Goal: Transaction & Acquisition: Book appointment/travel/reservation

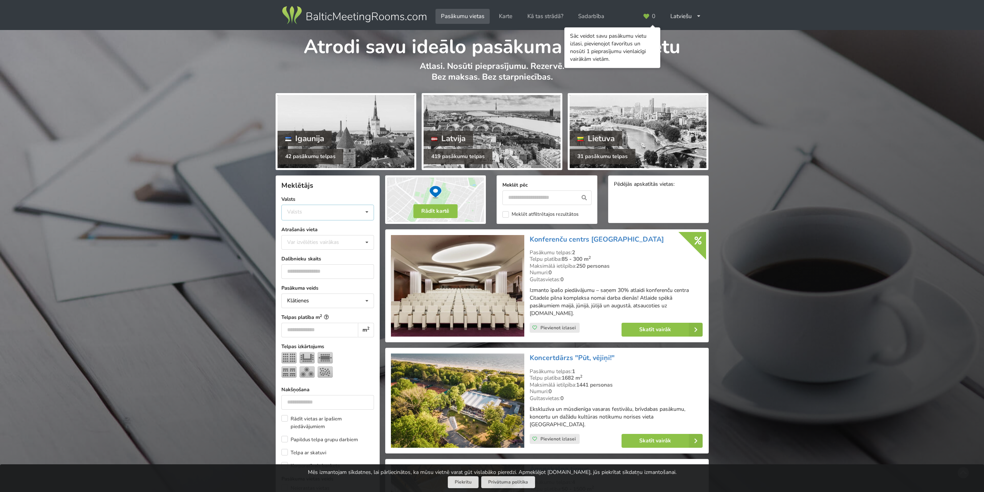
click at [319, 216] on div "Valsts Igaunija [GEOGRAPHIC_DATA] Lietuva" at bounding box center [327, 212] width 93 height 16
click at [307, 242] on div "Latvija" at bounding box center [328, 241] width 92 height 14
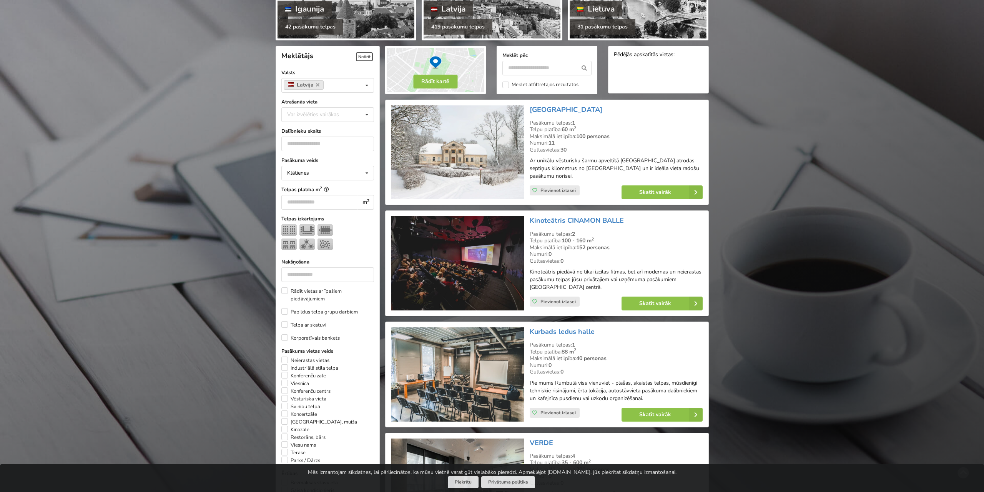
scroll to position [172, 0]
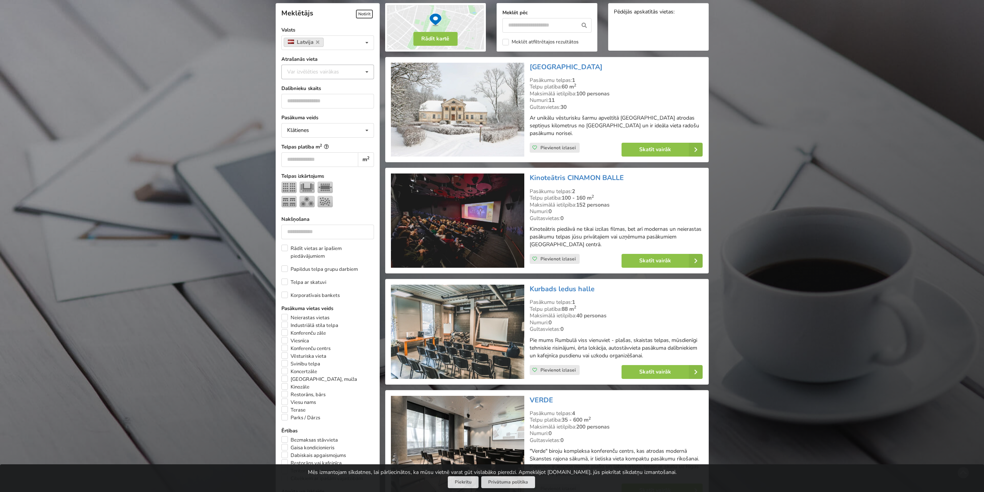
click at [322, 70] on div "Var izvēlēties vairākas" at bounding box center [320, 71] width 71 height 9
click at [313, 155] on div "Rīga" at bounding box center [328, 157] width 92 height 14
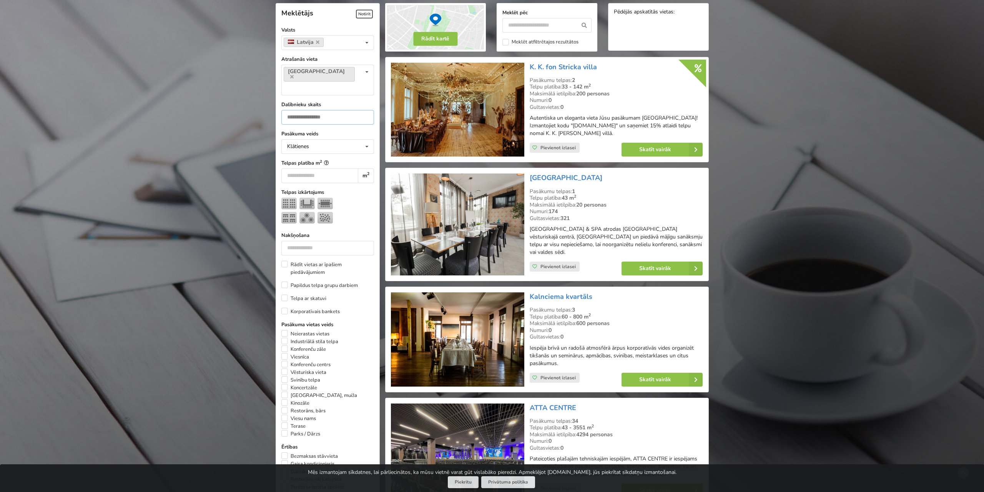
click at [350, 110] on input "number" at bounding box center [327, 117] width 93 height 15
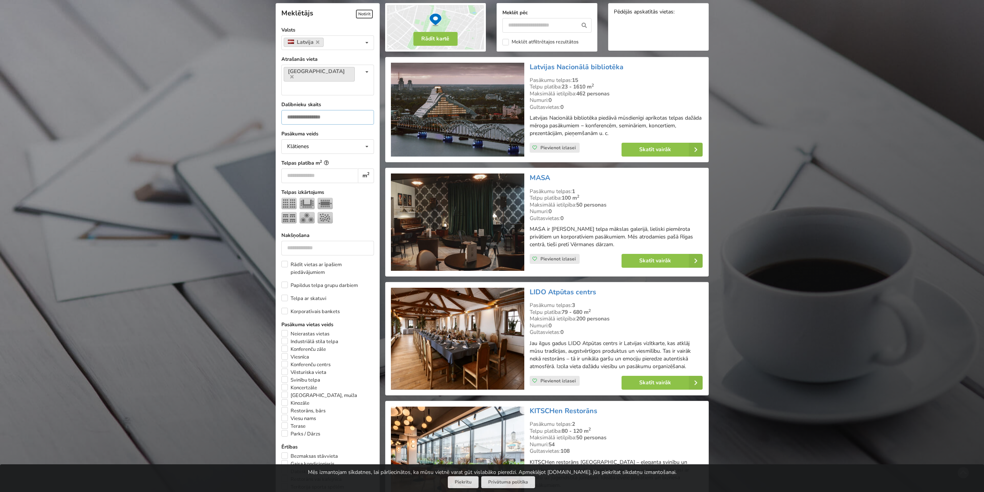
type input "**"
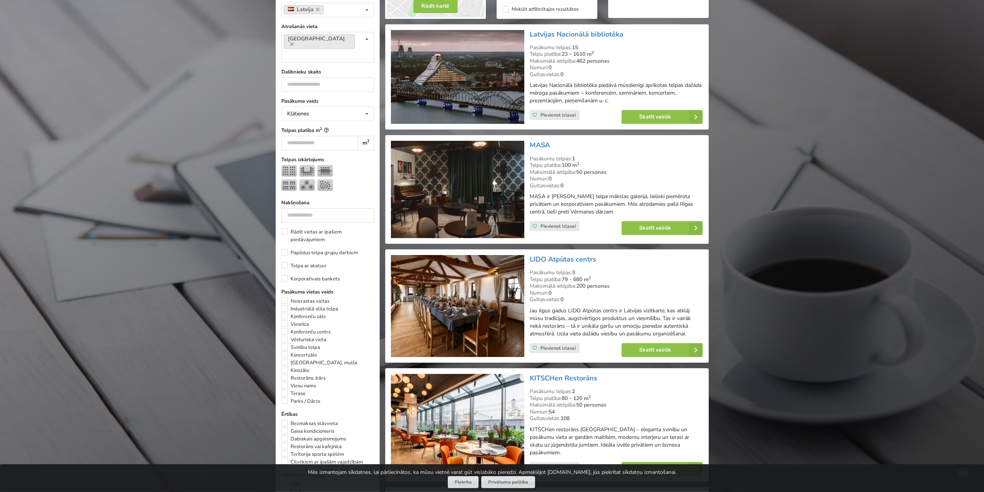
scroll to position [292, 0]
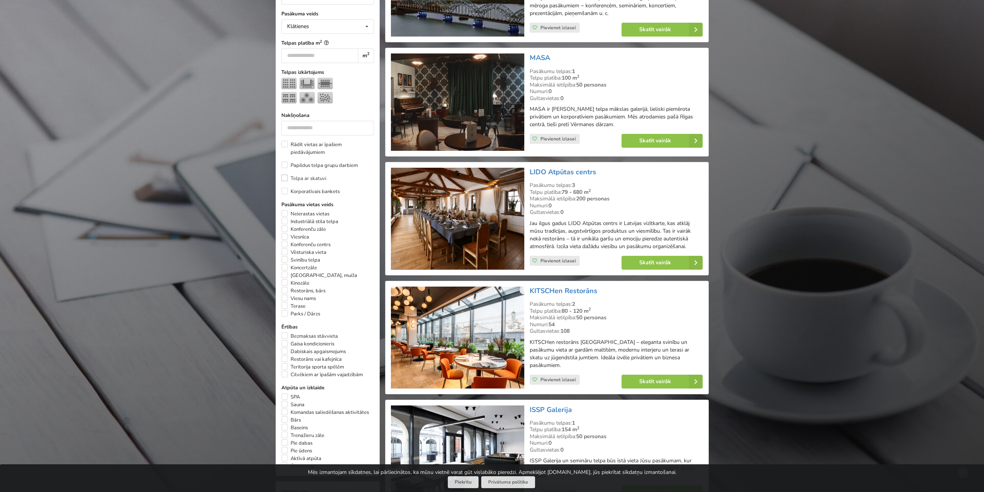
click at [286, 174] on label "Telpa ar skatuvi" at bounding box center [303, 178] width 45 height 8
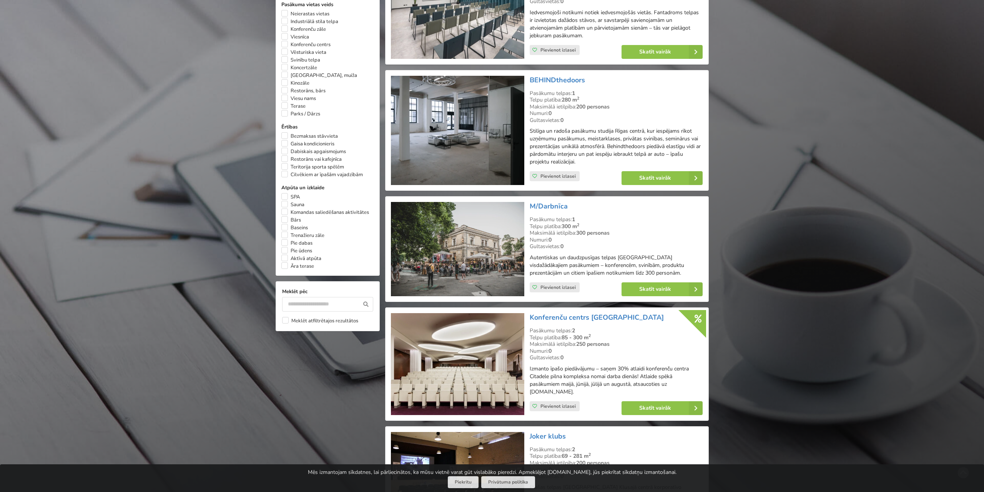
scroll to position [692, 0]
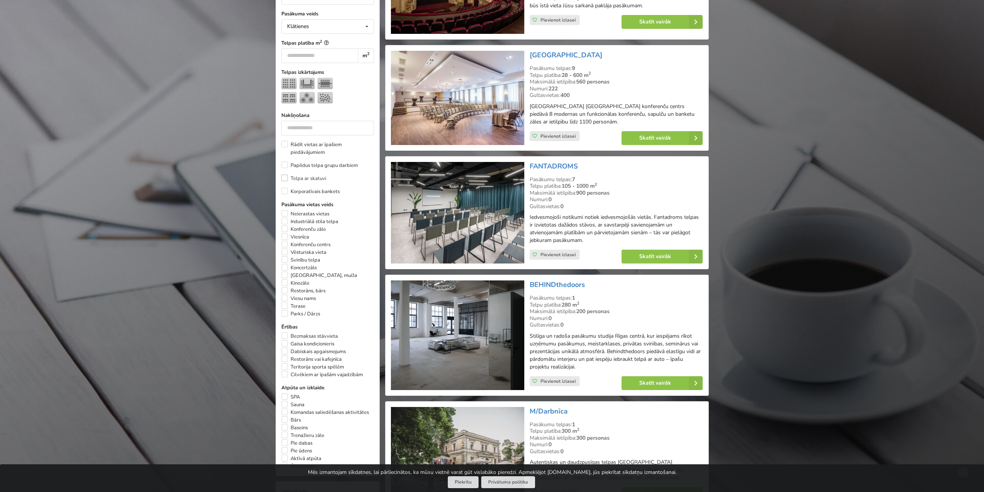
click at [286, 174] on label "Telpa ar skatuvi" at bounding box center [303, 178] width 45 height 8
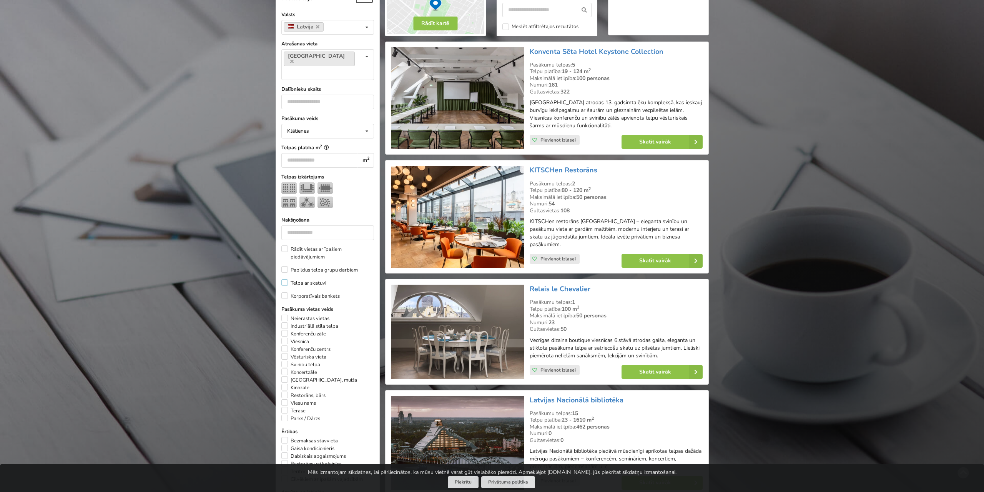
scroll to position [172, 0]
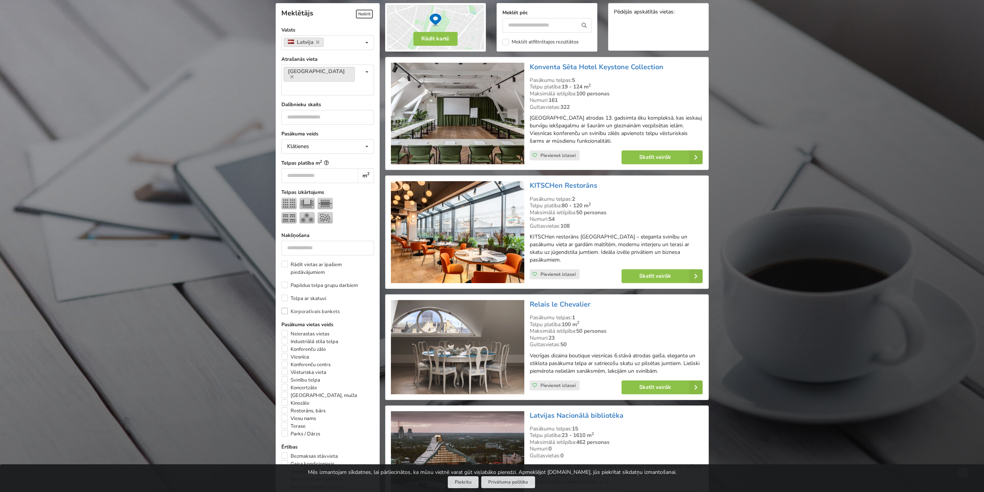
click at [284, 307] on label "Korporatīvais bankets" at bounding box center [310, 311] width 58 height 8
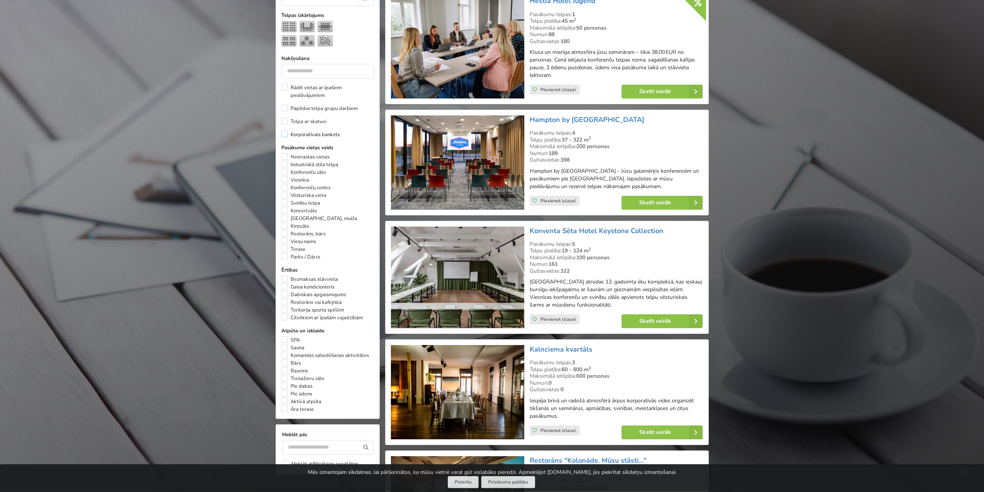
scroll to position [372, 0]
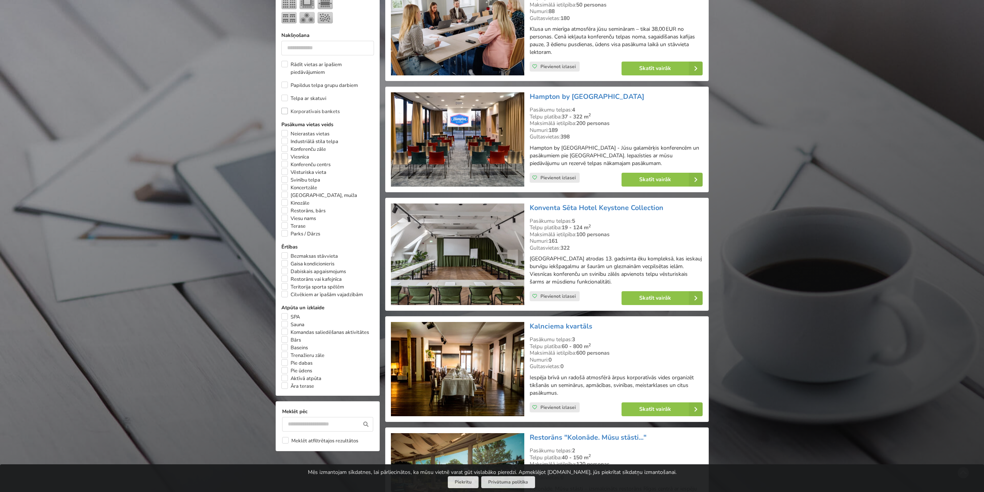
click at [284, 108] on label "Korporatīvais bankets" at bounding box center [310, 112] width 58 height 8
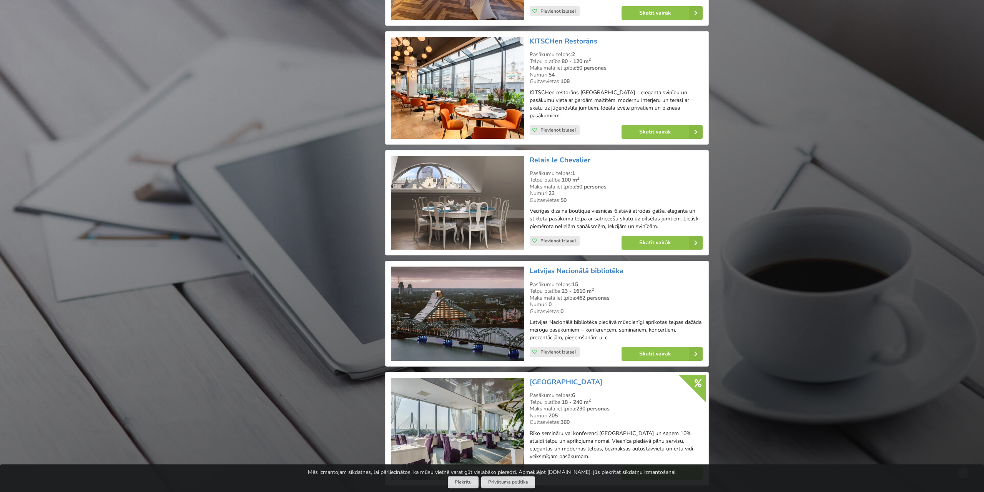
scroll to position [1491, 0]
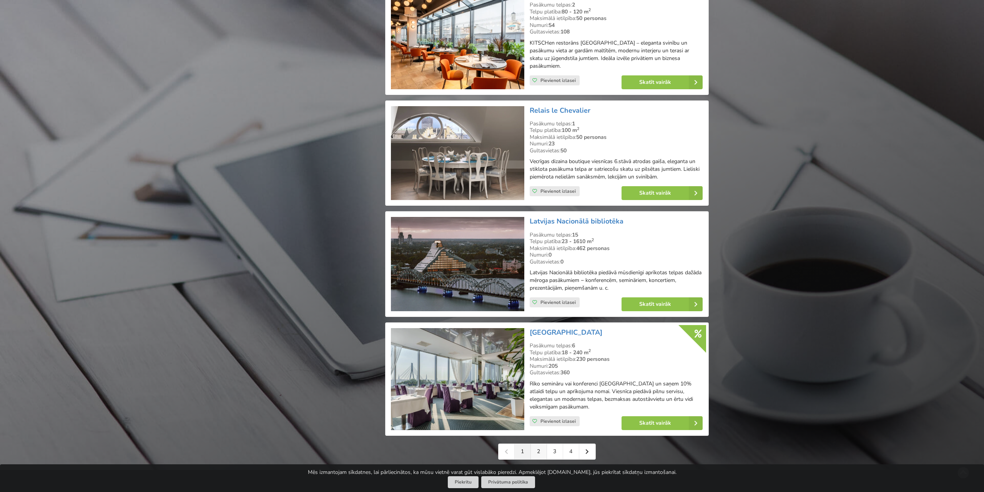
click at [537, 443] on link "2" at bounding box center [539, 450] width 16 height 15
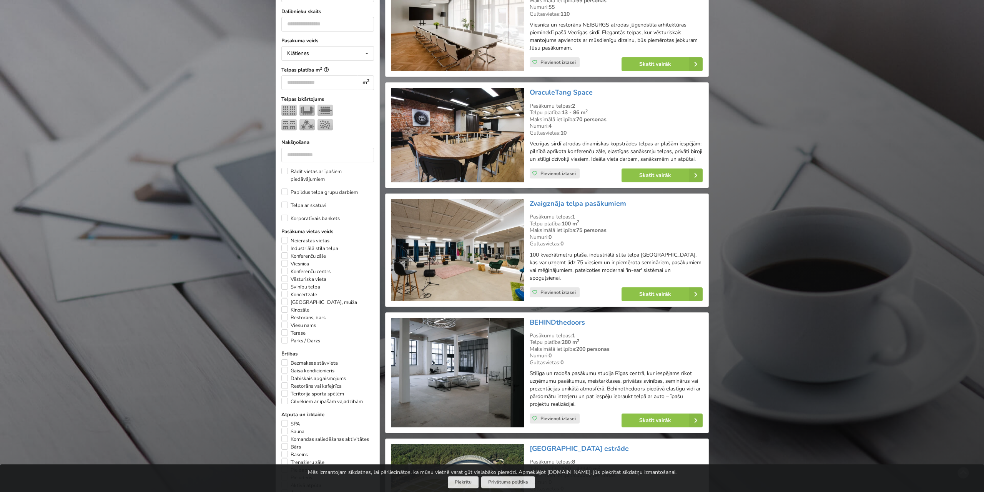
scroll to position [320, 0]
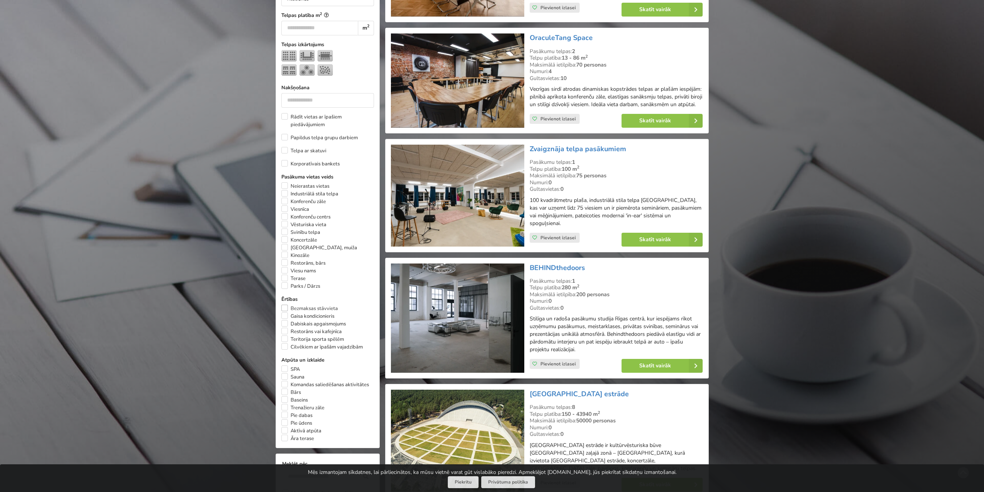
click at [285, 304] on label "Bezmaksas stāvvieta" at bounding box center [309, 308] width 56 height 8
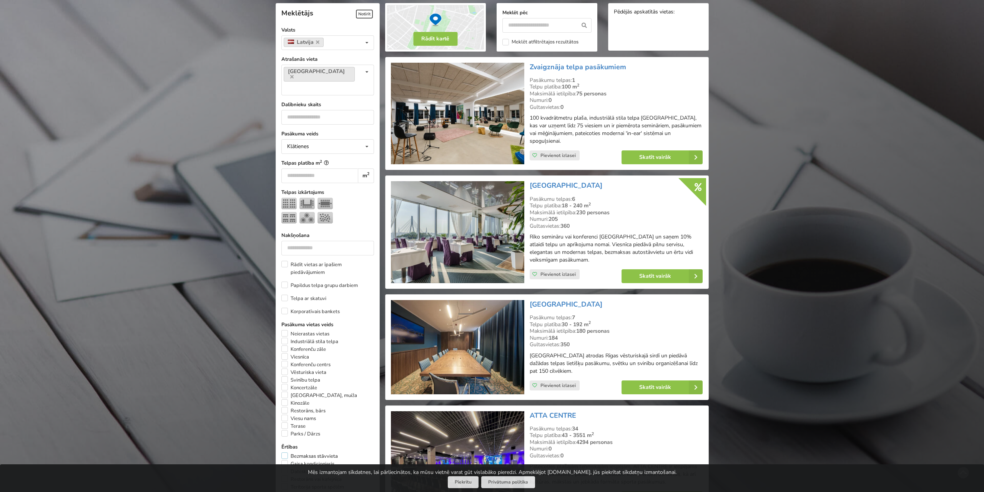
scroll to position [292, 0]
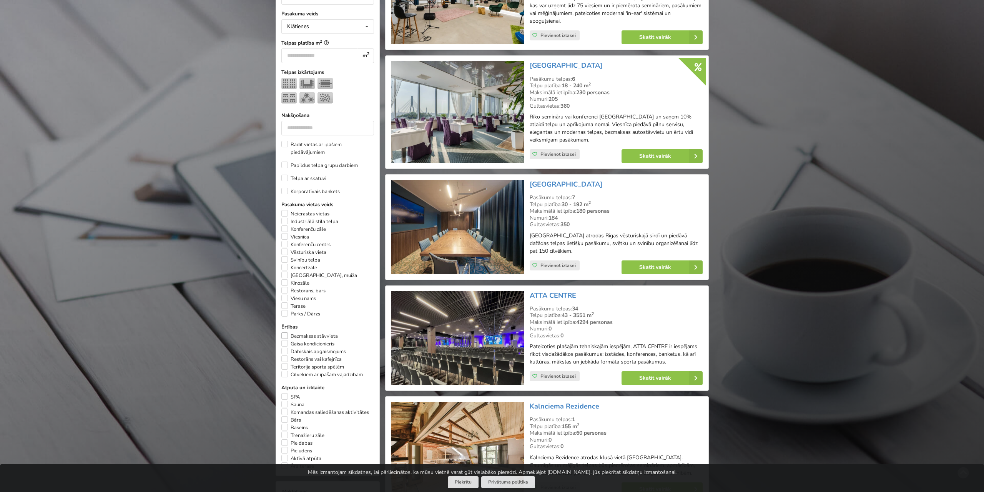
click at [285, 332] on label "Bezmaksas stāvvieta" at bounding box center [309, 336] width 56 height 8
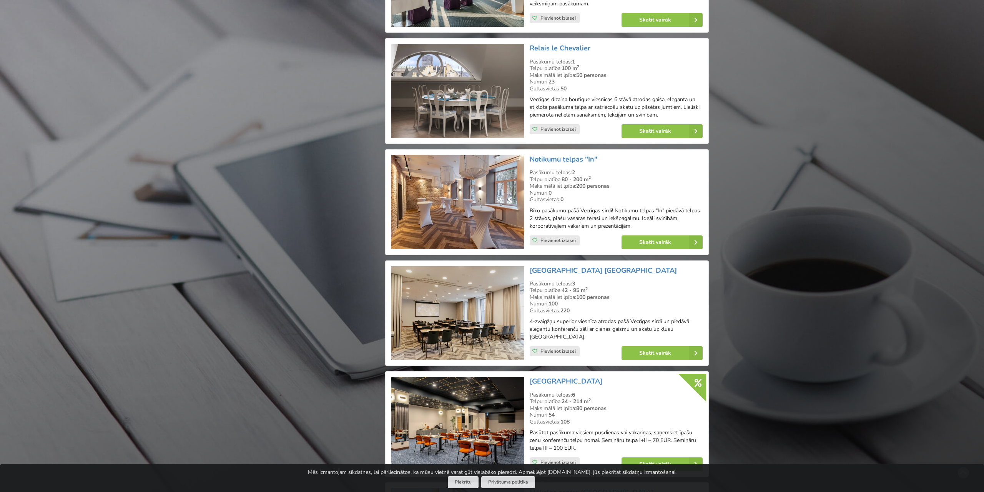
scroll to position [1491, 0]
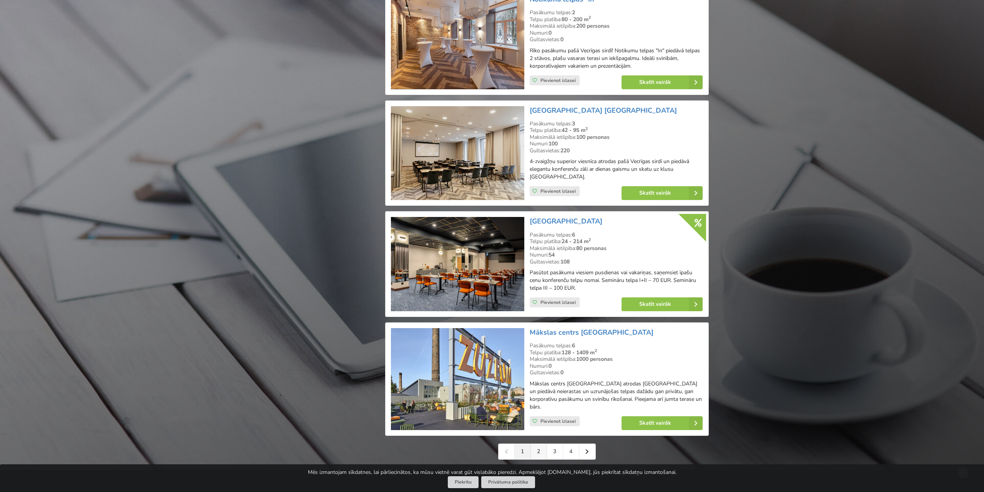
click at [541, 443] on link "2" at bounding box center [539, 450] width 16 height 15
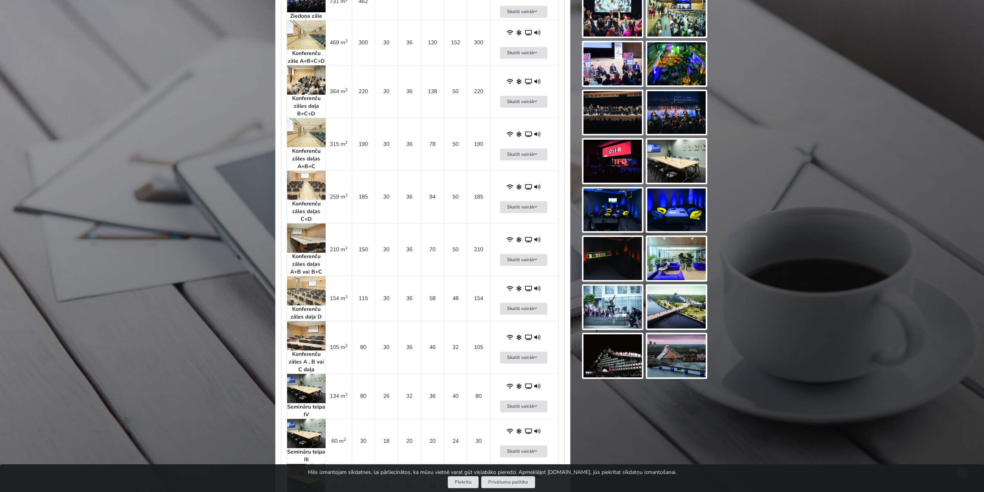
scroll to position [240, 0]
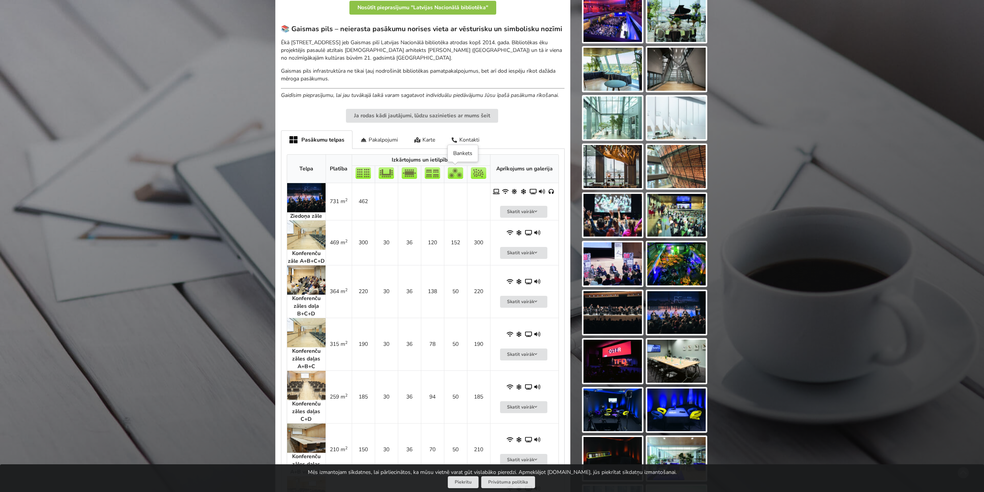
click at [458, 174] on img at bounding box center [455, 173] width 15 height 12
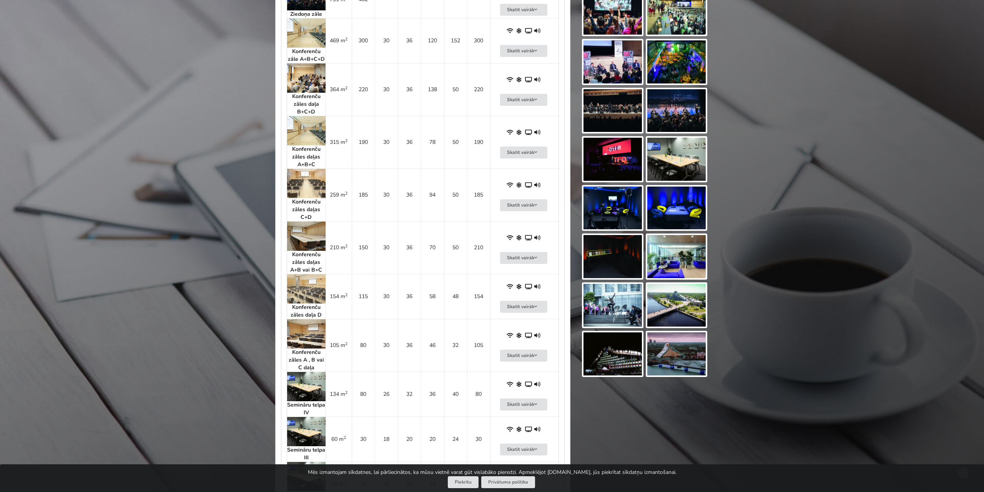
scroll to position [480, 0]
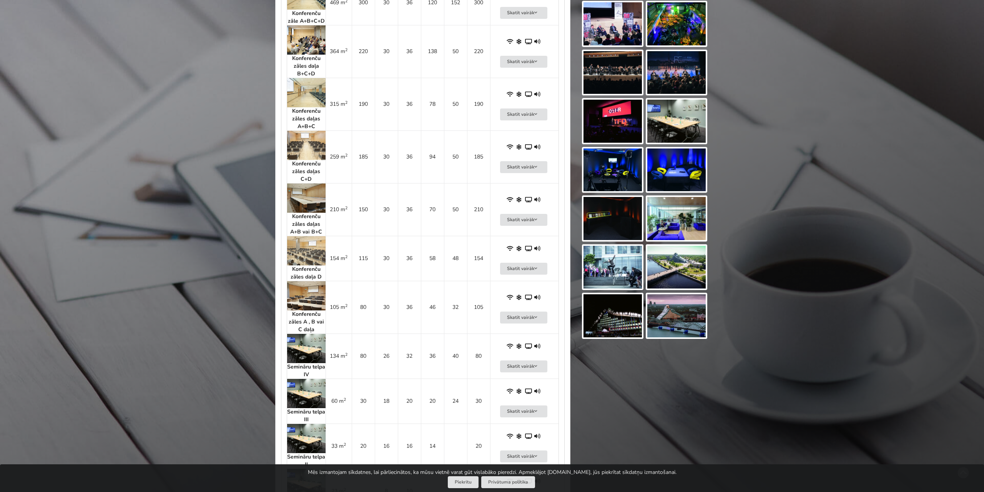
click at [311, 343] on img at bounding box center [306, 348] width 38 height 29
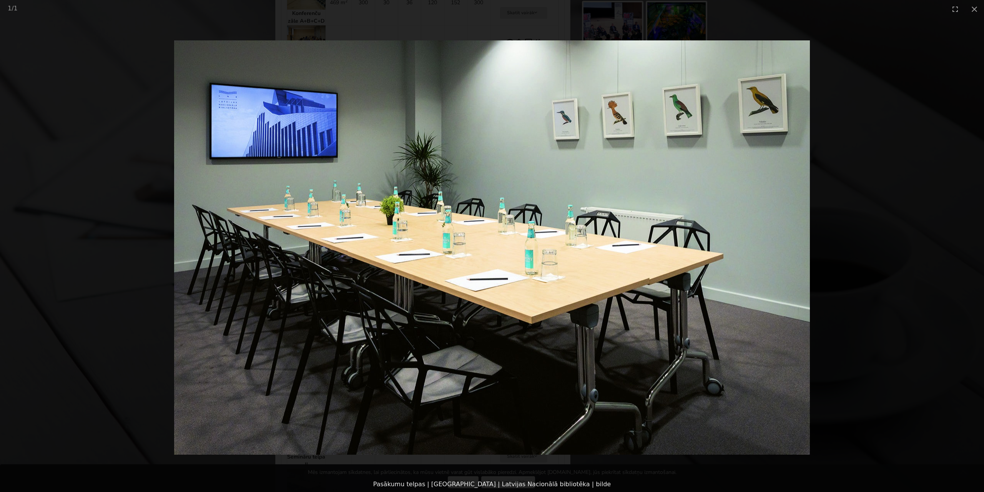
click at [858, 267] on picture at bounding box center [492, 247] width 984 height 458
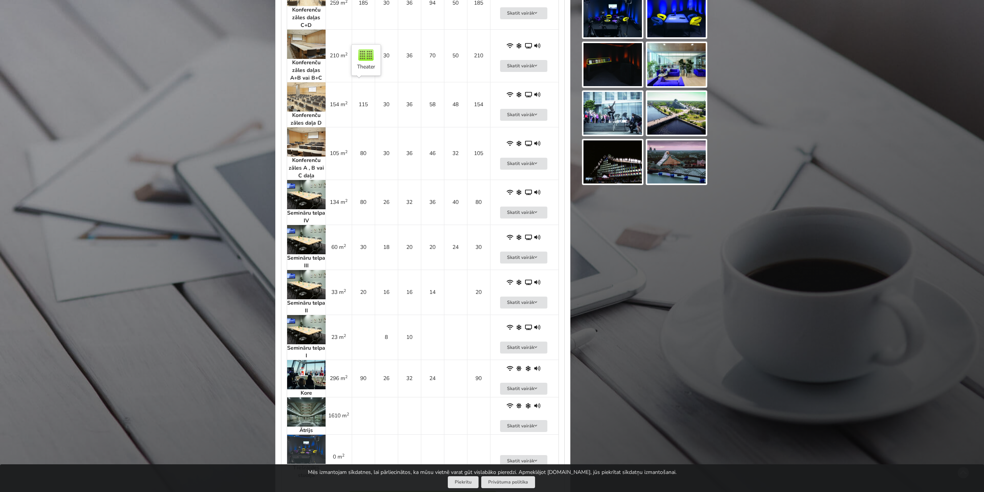
scroll to position [679, 0]
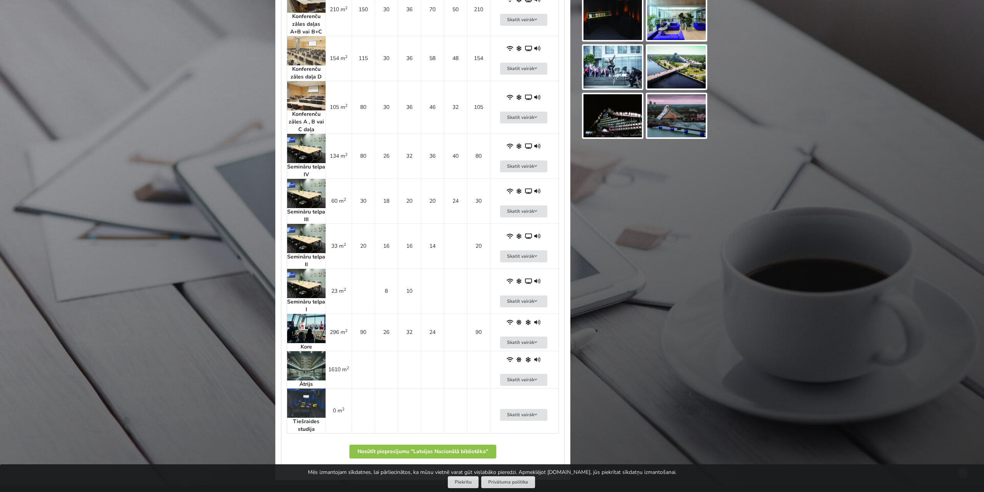
click at [311, 370] on img at bounding box center [306, 365] width 38 height 29
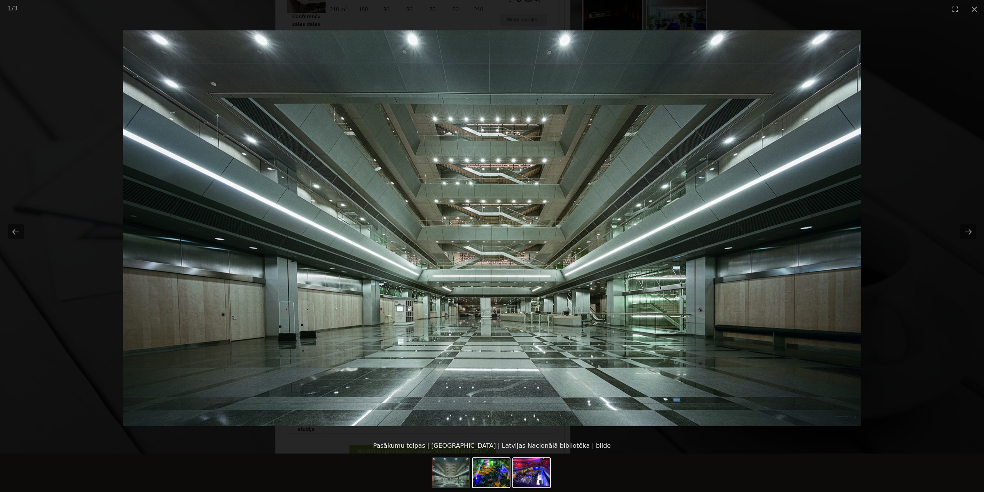
click at [179, 283] on picture at bounding box center [492, 228] width 984 height 420
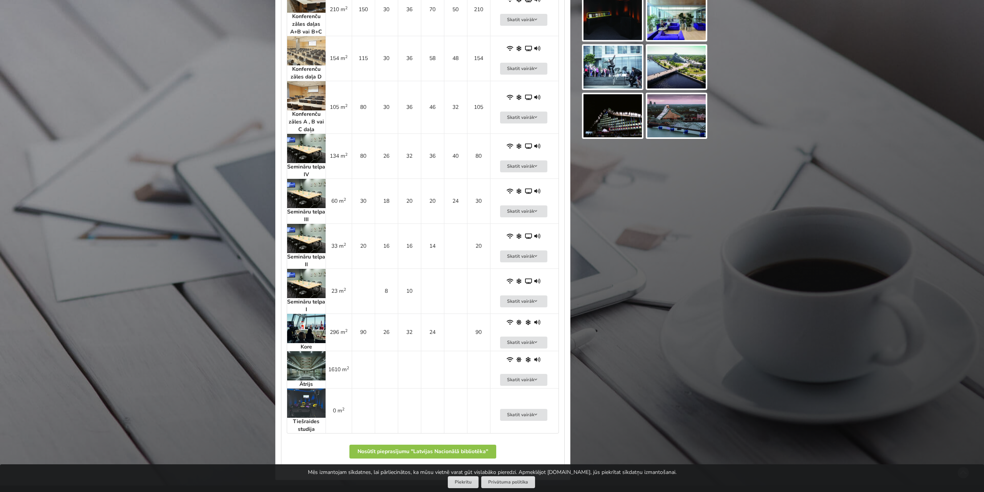
click at [312, 397] on img at bounding box center [306, 402] width 38 height 29
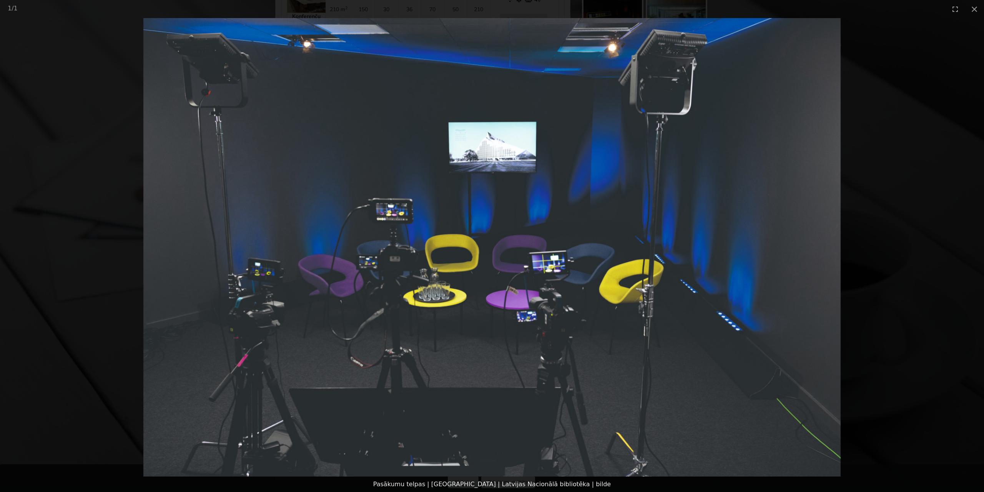
click at [90, 274] on picture at bounding box center [492, 247] width 984 height 458
click at [53, 264] on picture at bounding box center [492, 247] width 984 height 458
click at [977, 10] on button "Close gallery" at bounding box center [974, 9] width 19 height 18
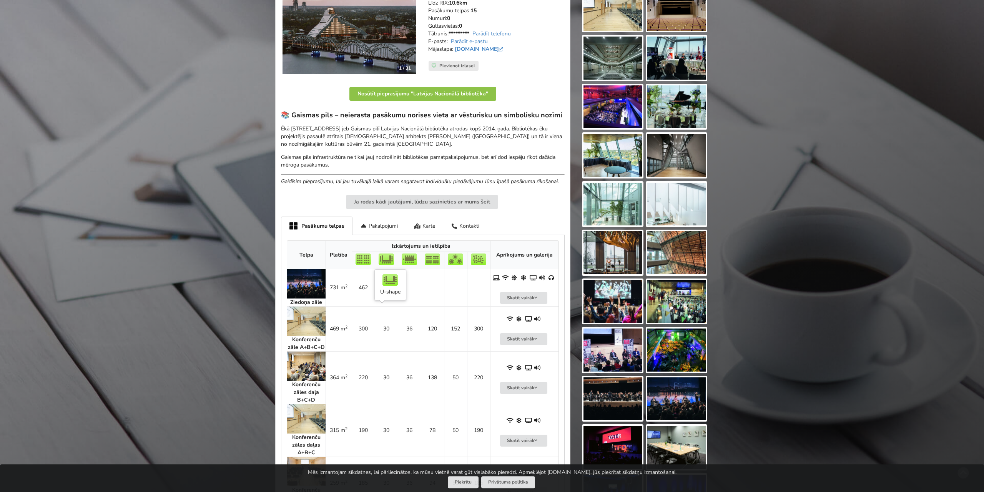
scroll to position [120, 0]
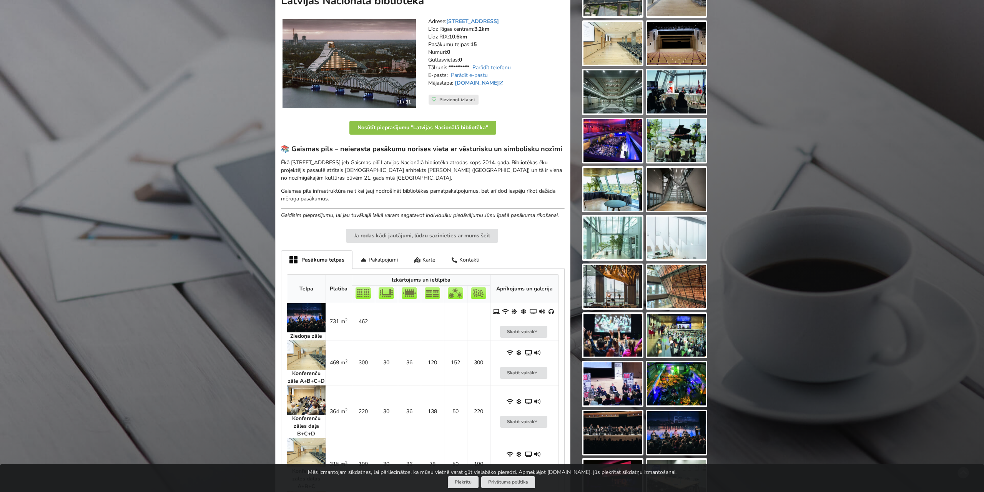
click at [309, 316] on img at bounding box center [306, 317] width 38 height 29
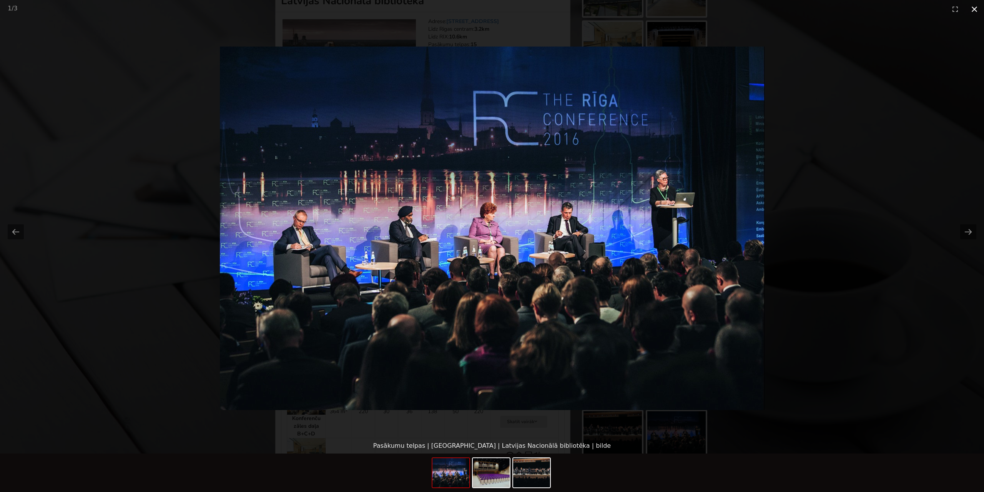
click at [974, 9] on button "Close gallery" at bounding box center [974, 9] width 19 height 18
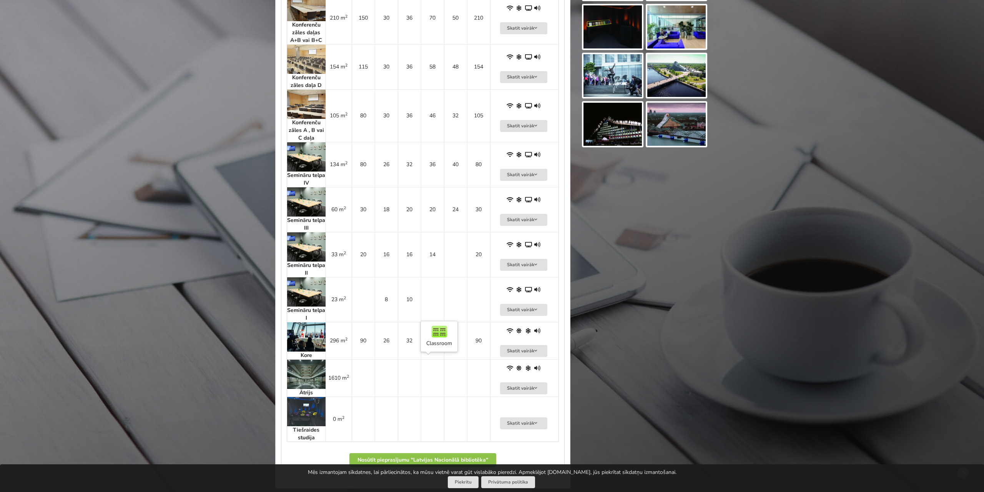
scroll to position [719, 0]
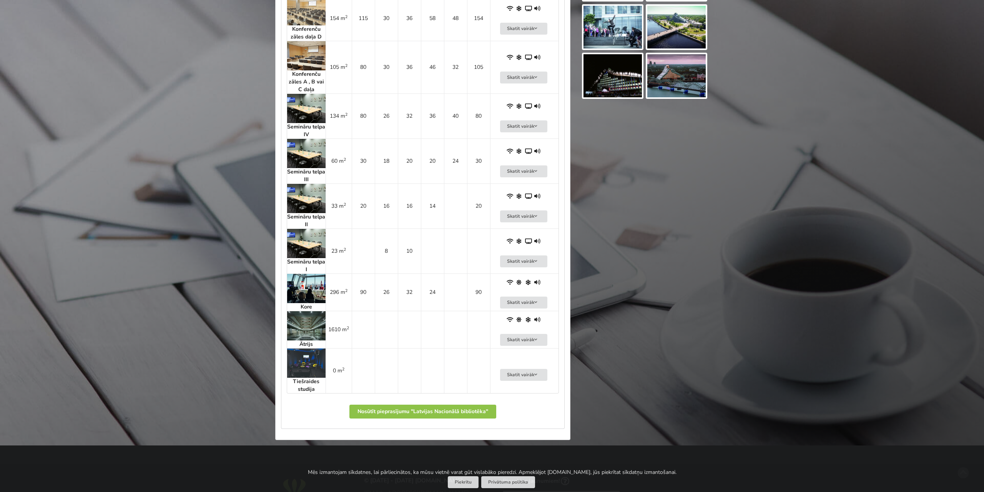
click at [303, 287] on img at bounding box center [306, 288] width 38 height 29
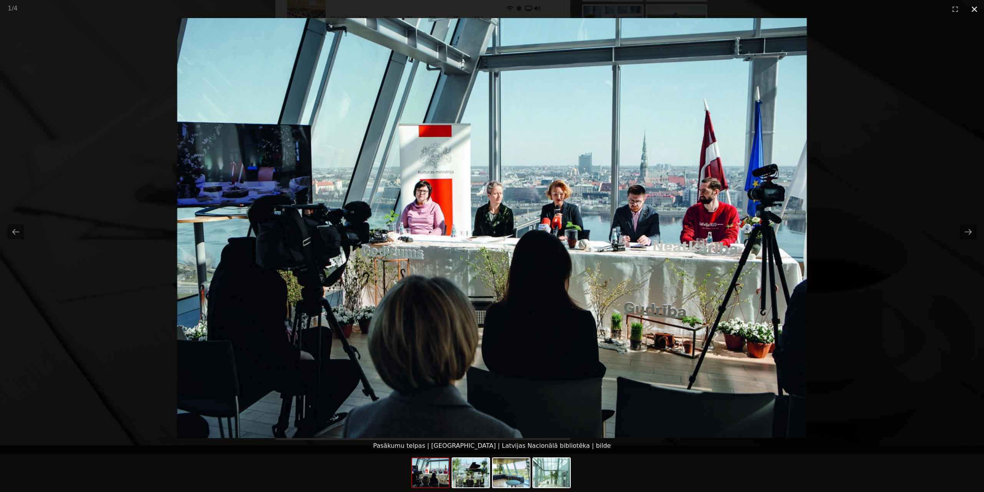
click at [973, 12] on button "Close gallery" at bounding box center [974, 9] width 19 height 18
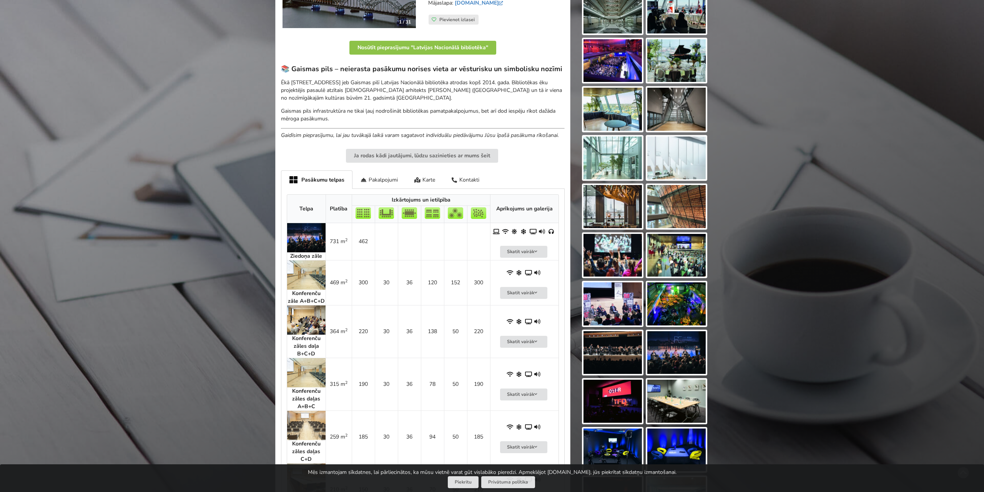
scroll to position [0, 0]
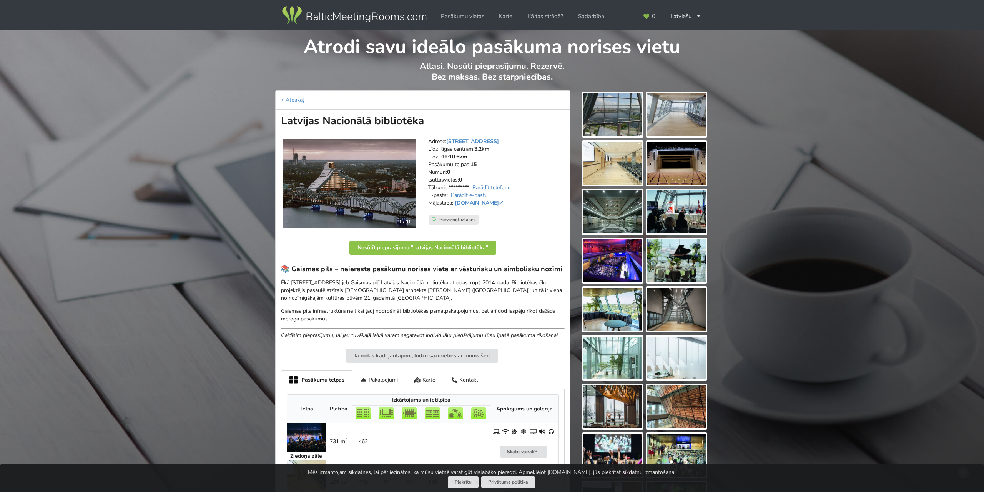
drag, startPoint x: 428, startPoint y: 119, endPoint x: 282, endPoint y: 117, distance: 146.1
click at [282, 117] on h1 "Latvijas Nacionālā bibliotēka" at bounding box center [422, 121] width 295 height 23
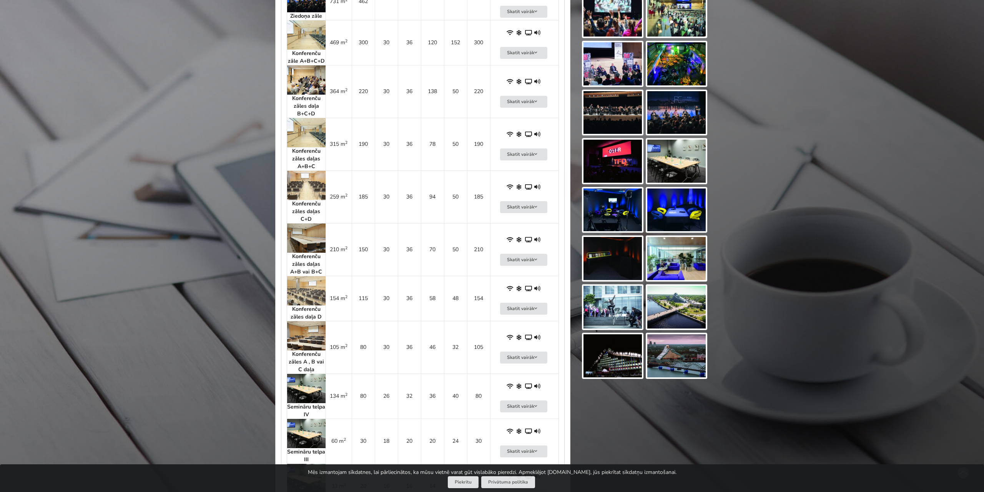
scroll to position [719, 0]
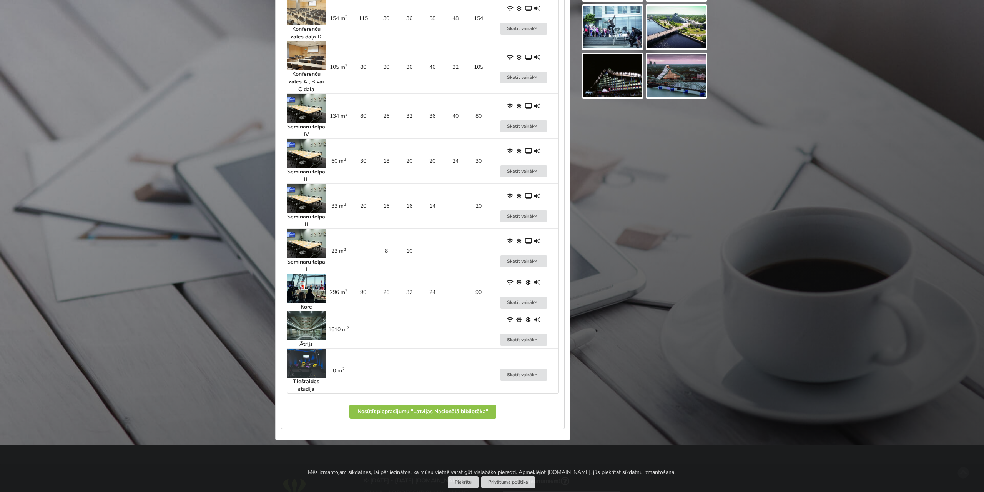
click at [304, 285] on img at bounding box center [306, 288] width 38 height 29
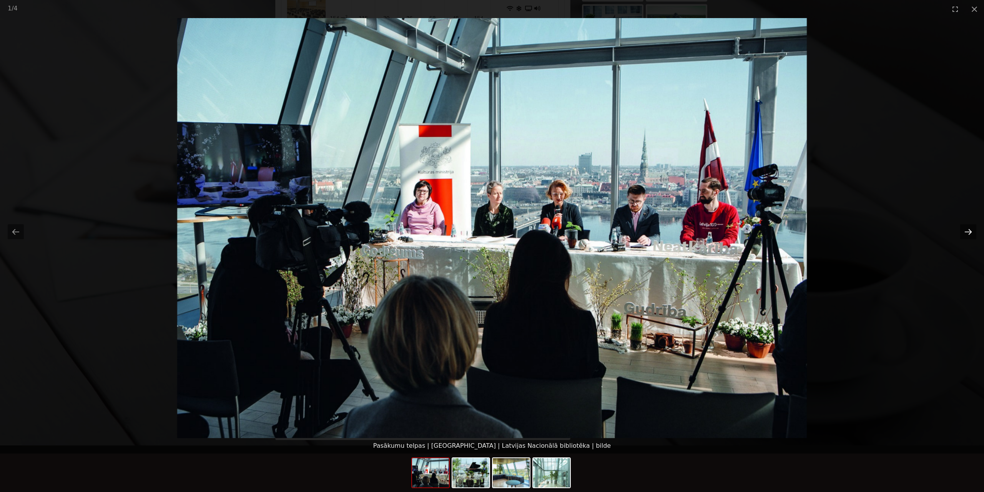
click at [970, 233] on button "Next slide" at bounding box center [968, 231] width 16 height 15
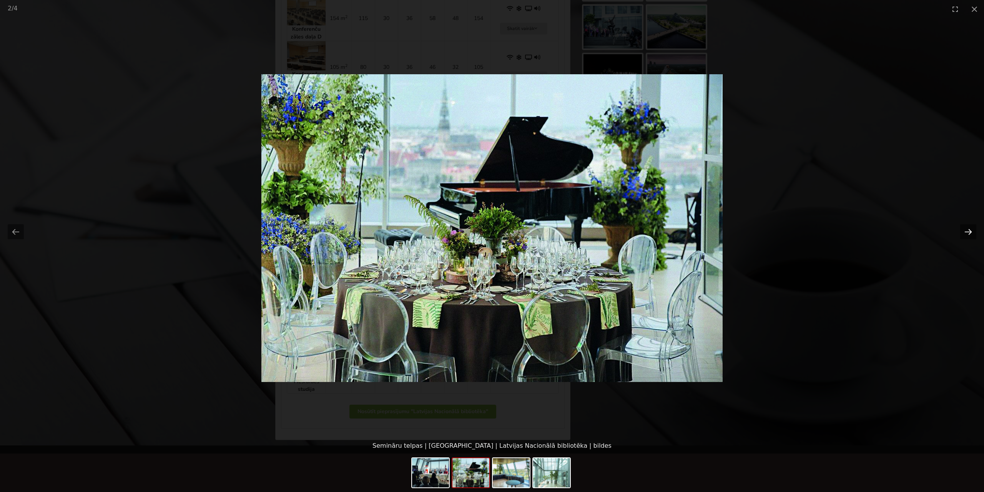
click at [965, 233] on button "Next slide" at bounding box center [968, 231] width 16 height 15
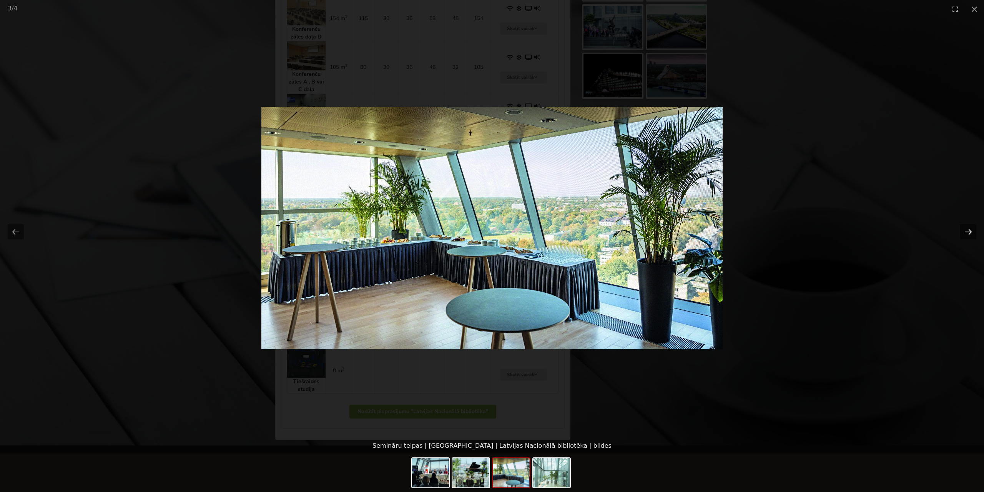
click at [965, 233] on button "Next slide" at bounding box center [968, 231] width 16 height 15
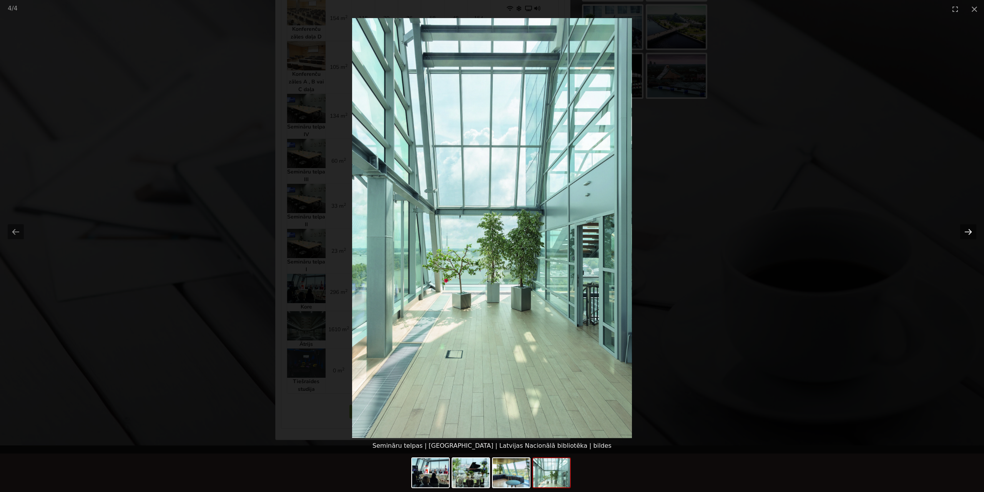
click at [965, 233] on button "Next slide" at bounding box center [968, 231] width 16 height 15
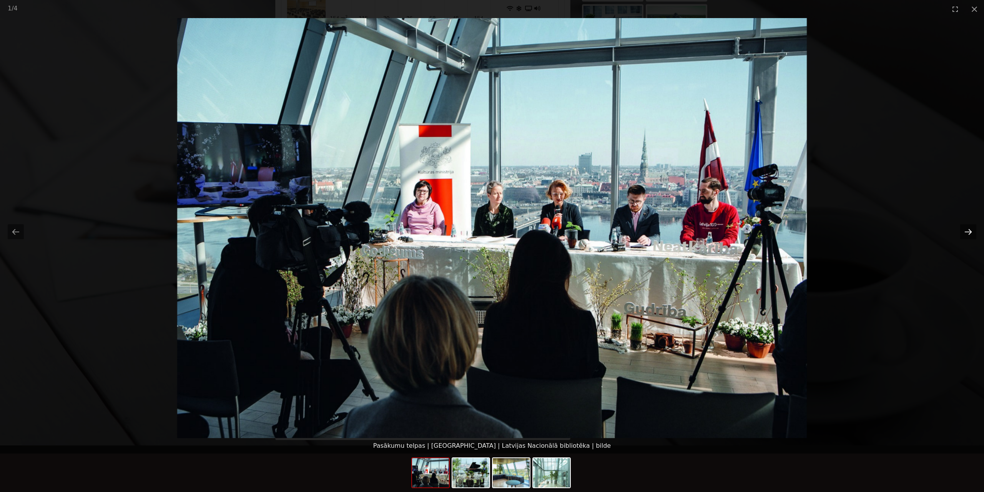
click at [965, 233] on button "Next slide" at bounding box center [968, 231] width 16 height 15
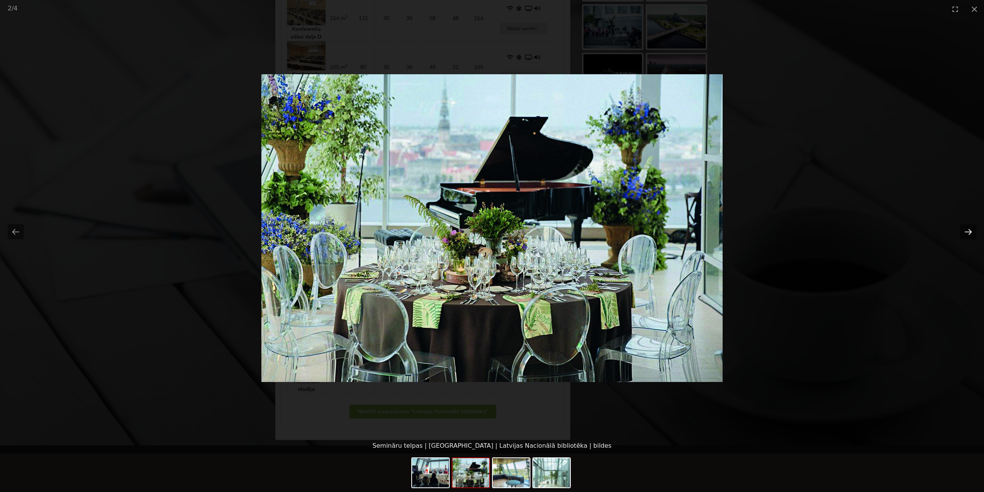
click at [965, 233] on button "Next slide" at bounding box center [968, 231] width 16 height 15
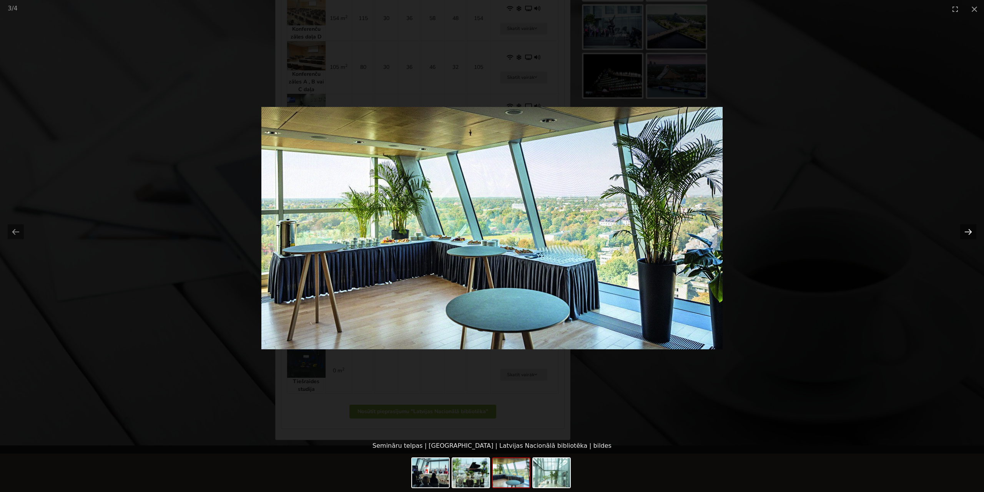
click at [965, 233] on button "Next slide" at bounding box center [968, 231] width 16 height 15
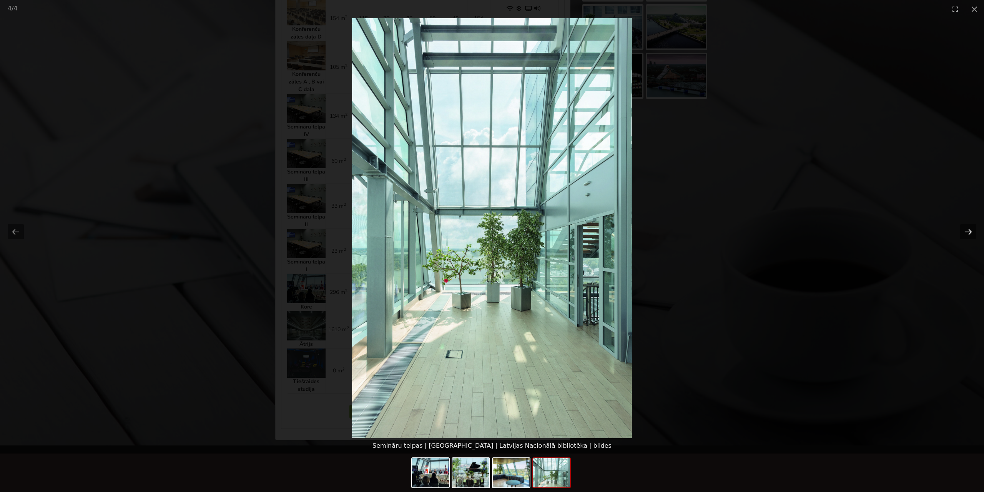
click at [965, 233] on button "Next slide" at bounding box center [968, 231] width 16 height 15
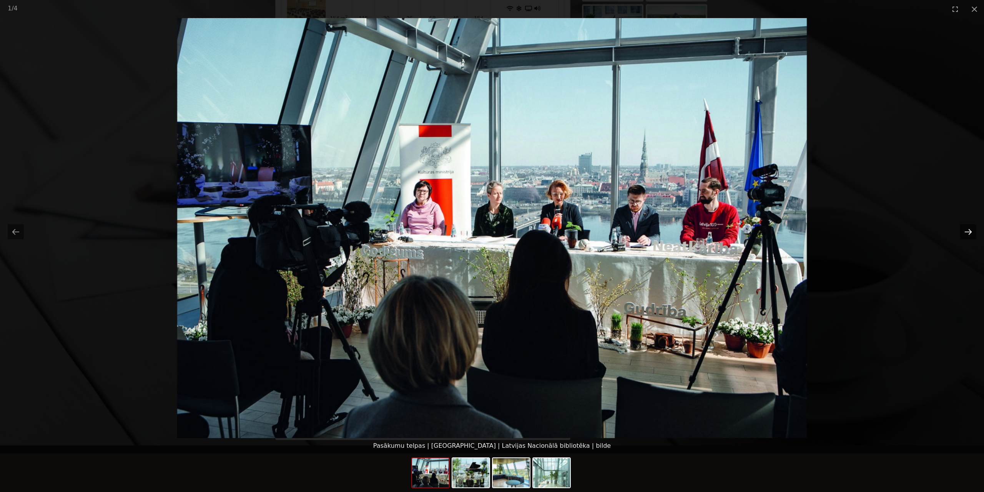
click at [965, 233] on button "Next slide" at bounding box center [968, 231] width 16 height 15
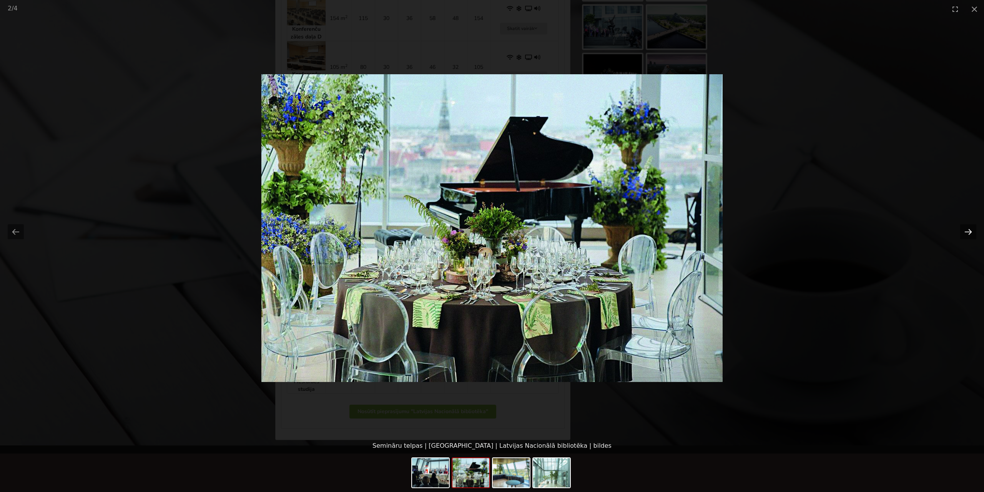
click at [965, 233] on button "Next slide" at bounding box center [968, 231] width 16 height 15
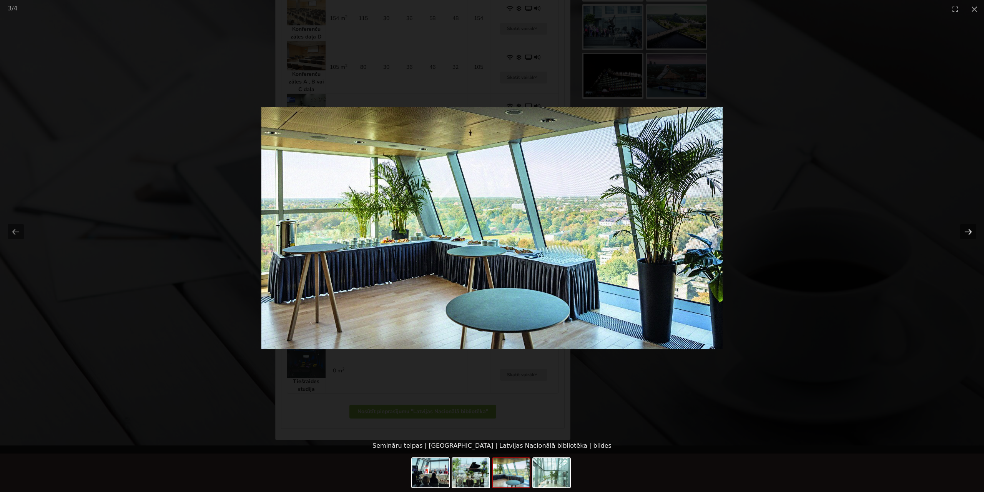
click at [965, 233] on button "Next slide" at bounding box center [968, 231] width 16 height 15
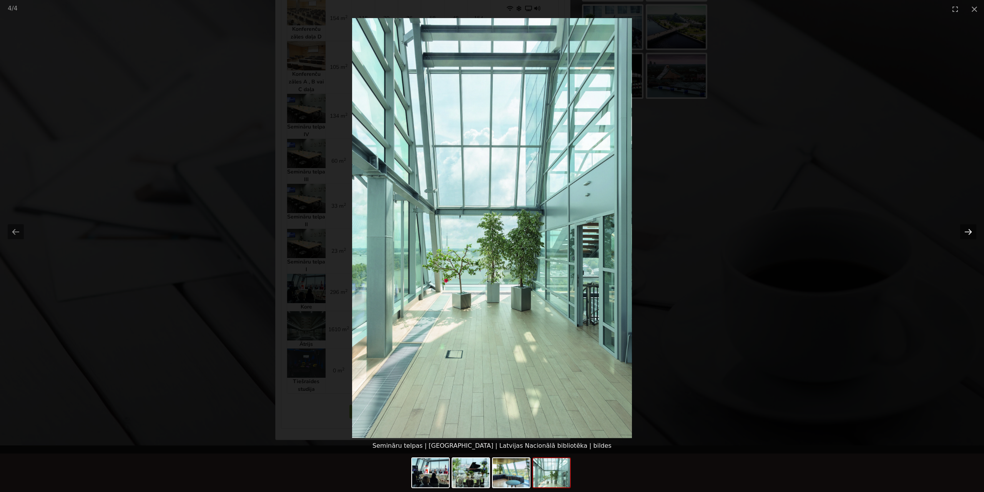
click at [965, 231] on button "Next slide" at bounding box center [968, 231] width 16 height 15
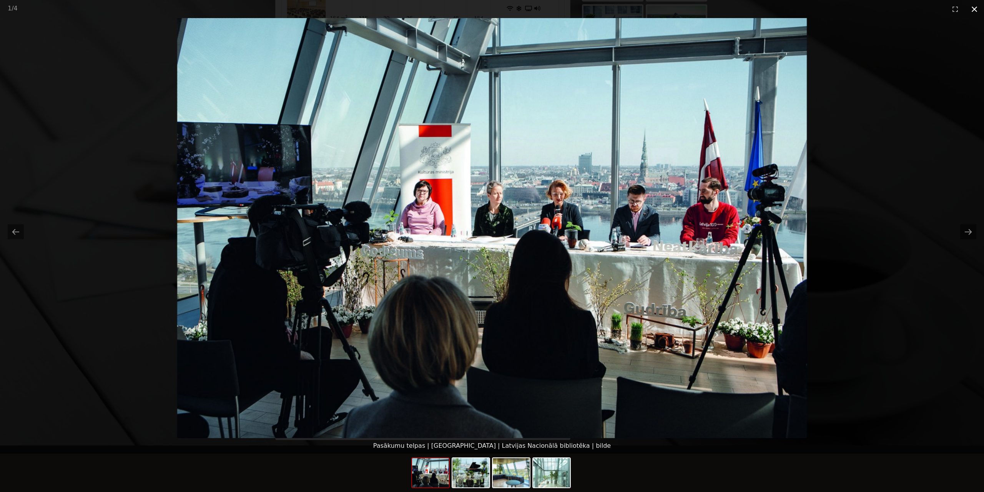
click at [973, 10] on button "Close gallery" at bounding box center [974, 9] width 19 height 18
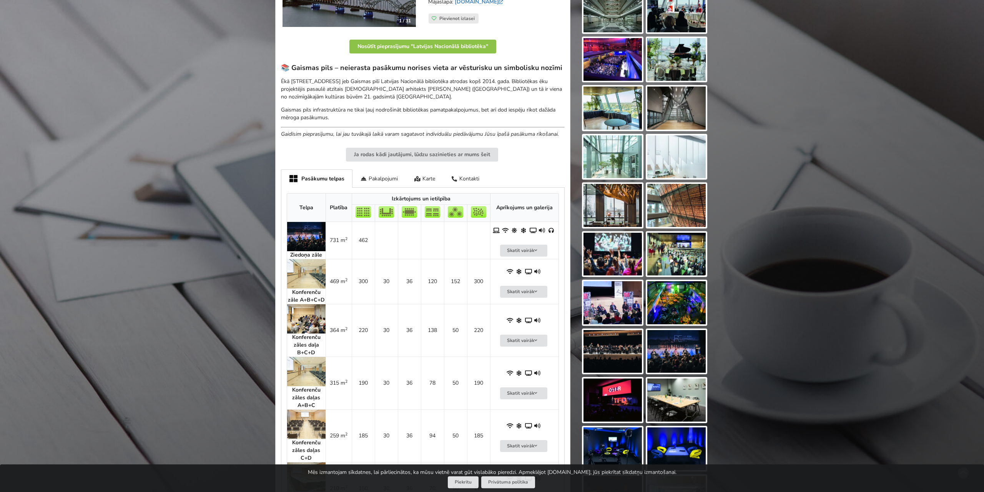
scroll to position [200, 0]
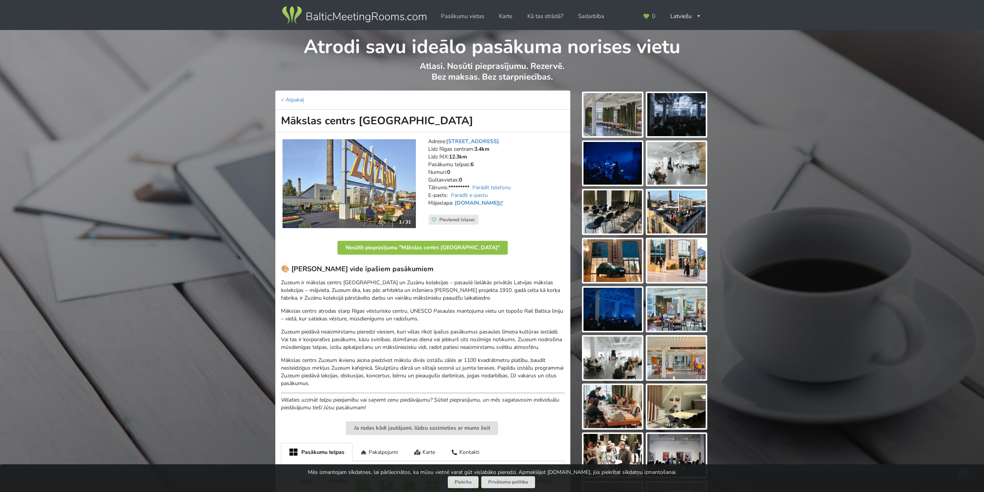
scroll to position [280, 0]
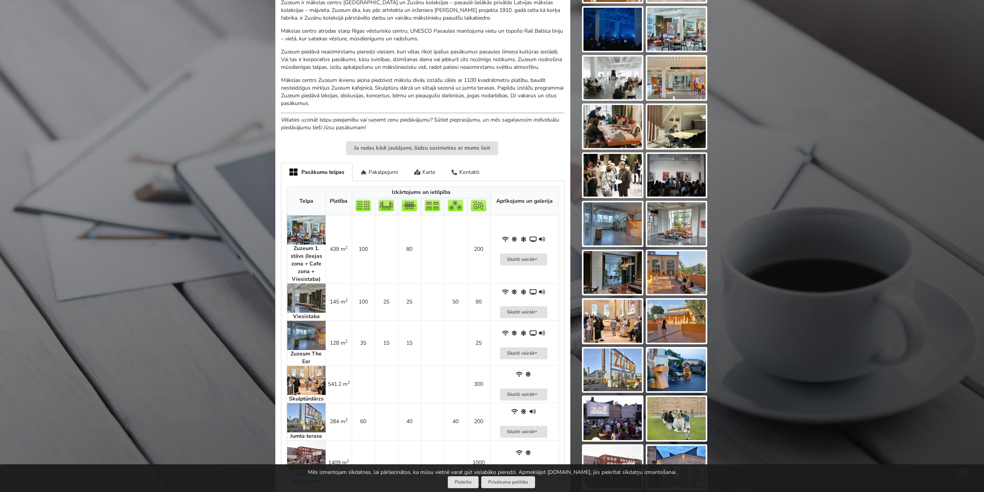
click at [311, 301] on img at bounding box center [306, 297] width 38 height 29
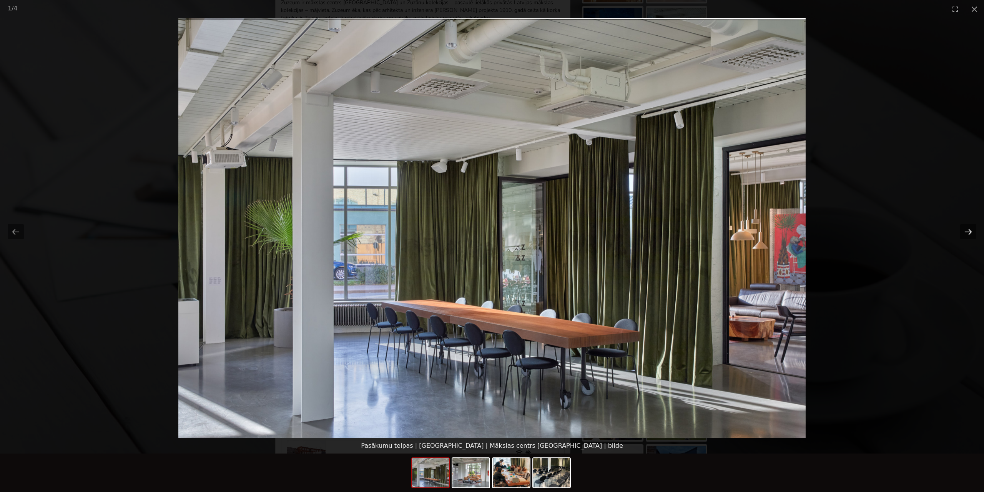
click at [970, 232] on button "Next slide" at bounding box center [968, 231] width 16 height 15
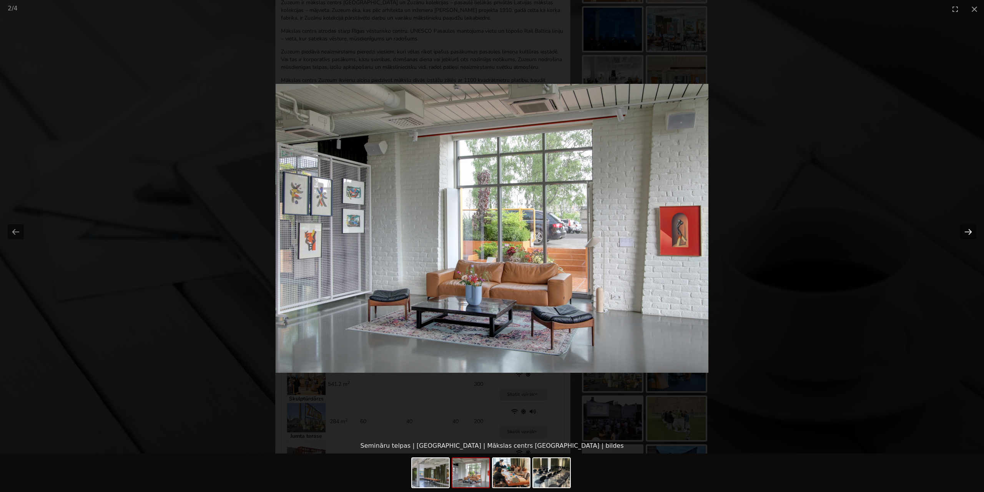
click at [970, 232] on button "Next slide" at bounding box center [968, 231] width 16 height 15
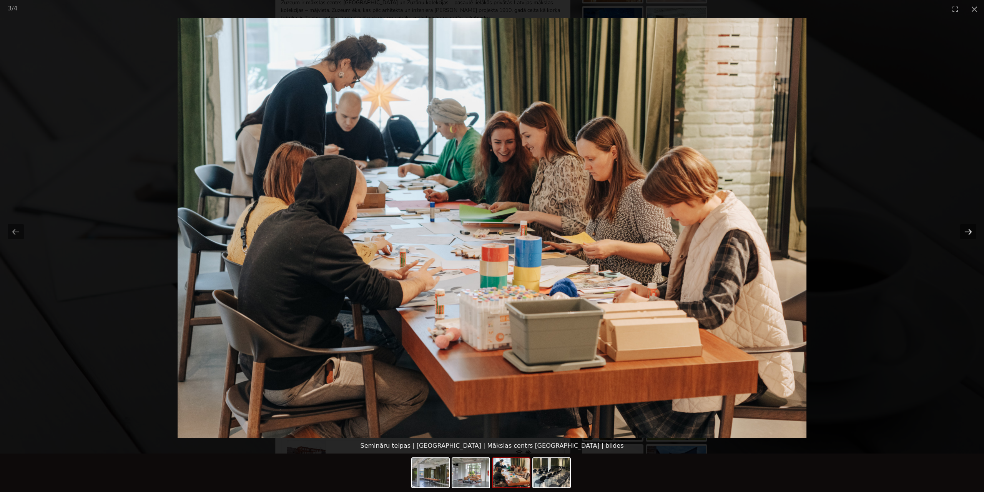
click at [970, 232] on button "Next slide" at bounding box center [968, 231] width 16 height 15
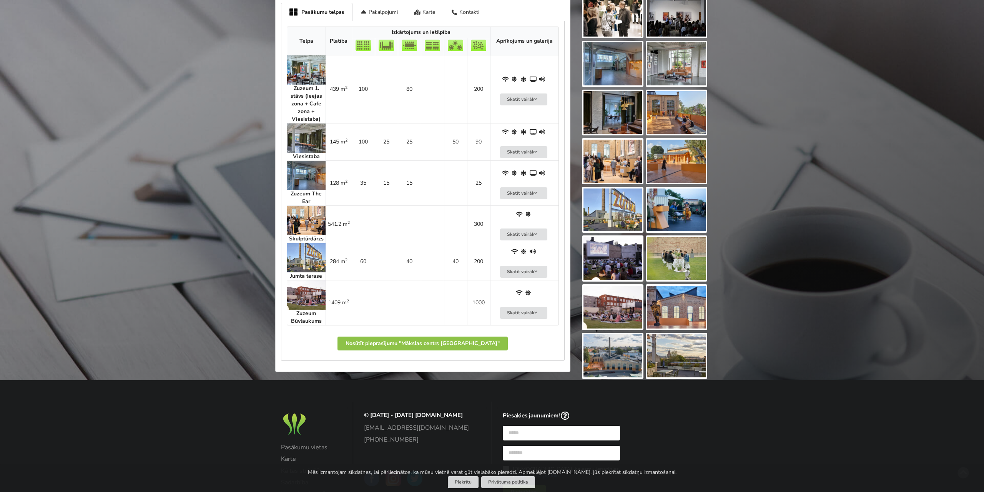
scroll to position [320, 0]
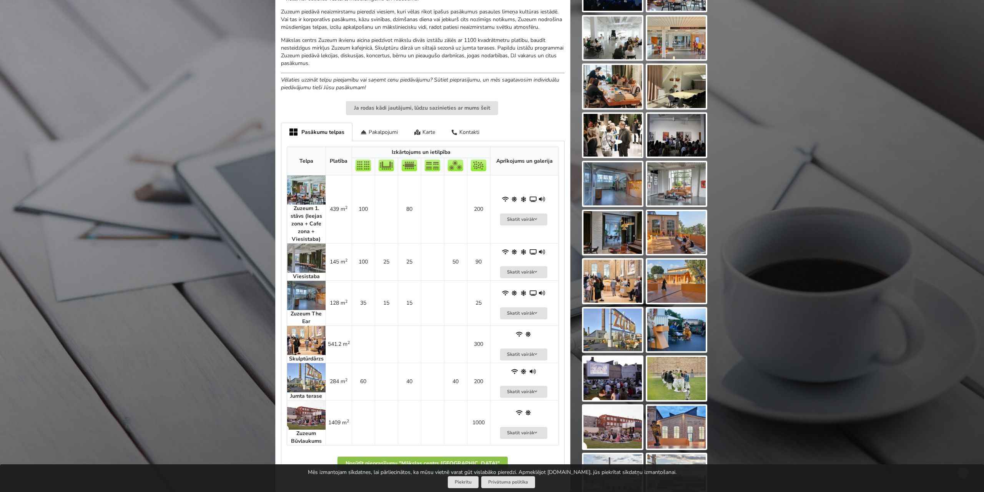
click at [310, 377] on img at bounding box center [306, 377] width 38 height 29
click at [312, 287] on img at bounding box center [306, 295] width 38 height 29
click at [311, 251] on img at bounding box center [306, 257] width 38 height 29
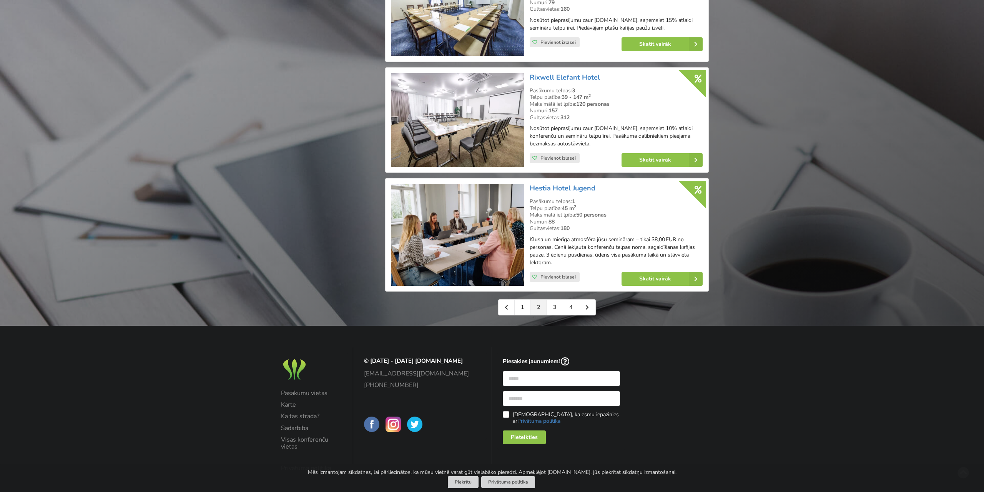
scroll to position [1656, 0]
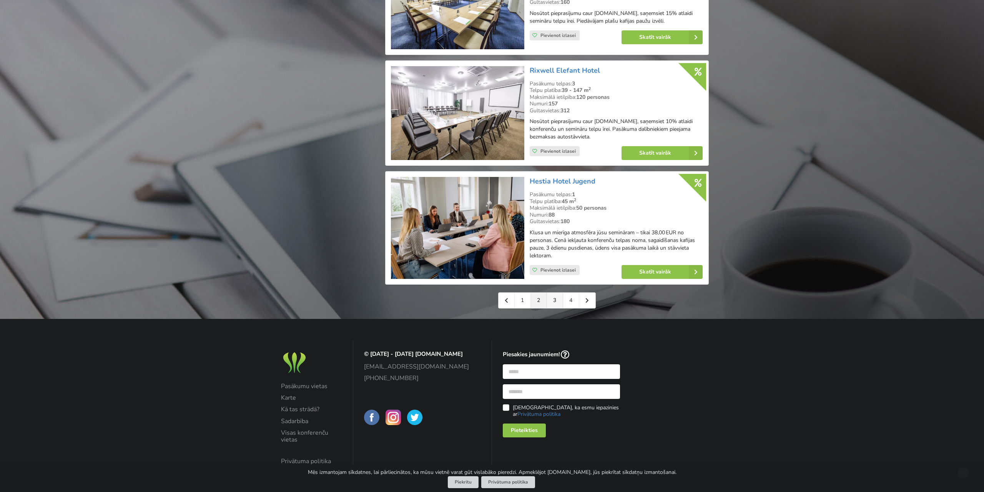
click at [553, 292] on link "3" at bounding box center [555, 299] width 16 height 15
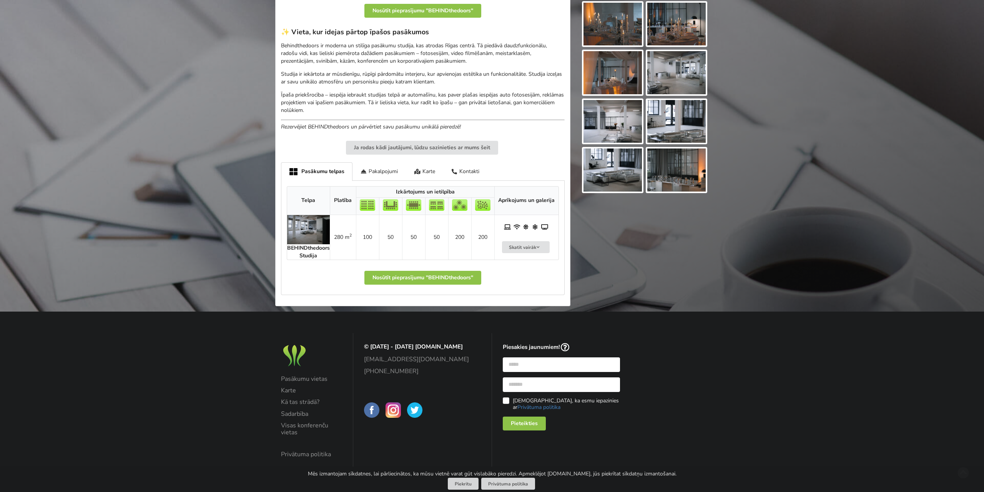
scroll to position [236, 0]
click at [313, 229] on img at bounding box center [308, 229] width 43 height 29
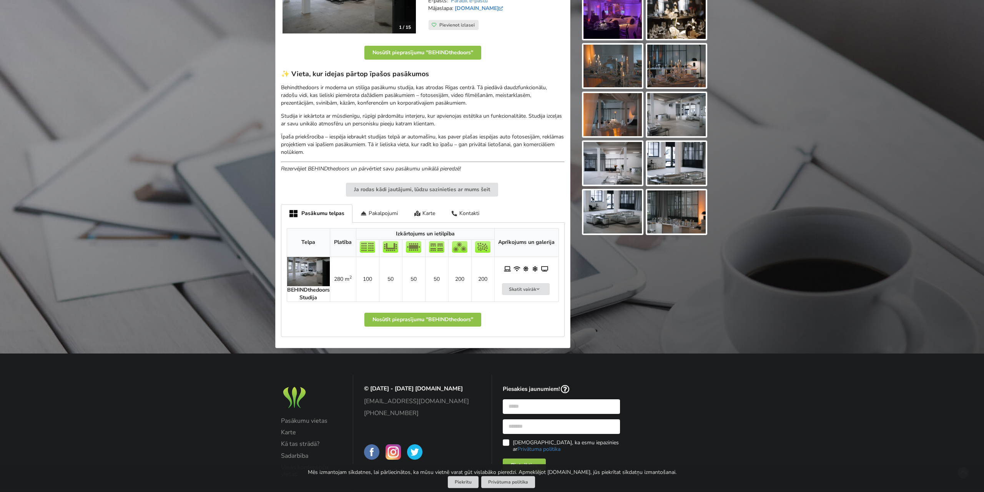
scroll to position [116, 0]
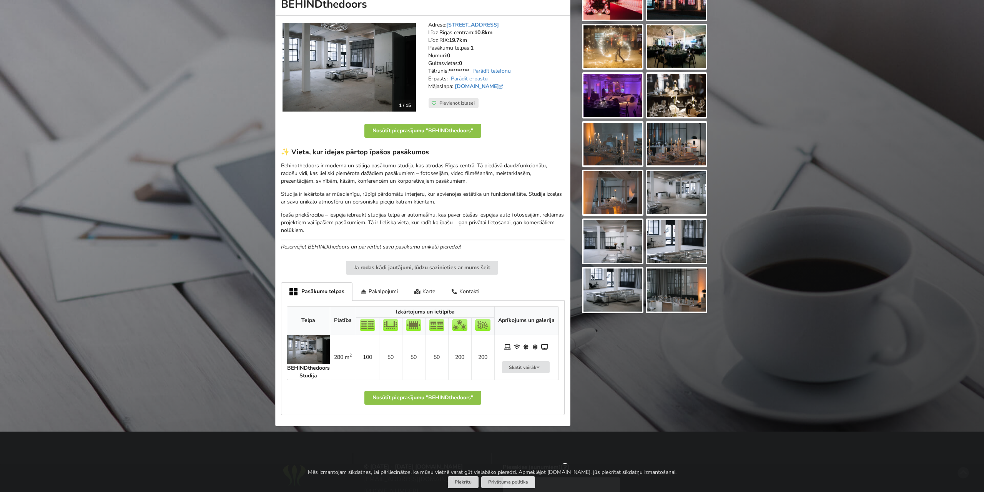
click at [301, 344] on img at bounding box center [308, 349] width 43 height 29
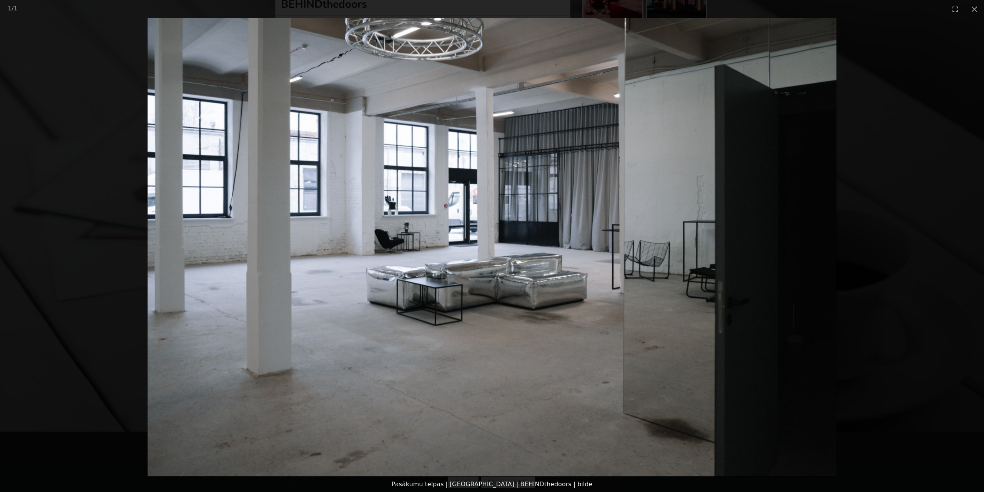
click at [816, 293] on picture at bounding box center [492, 247] width 984 height 458
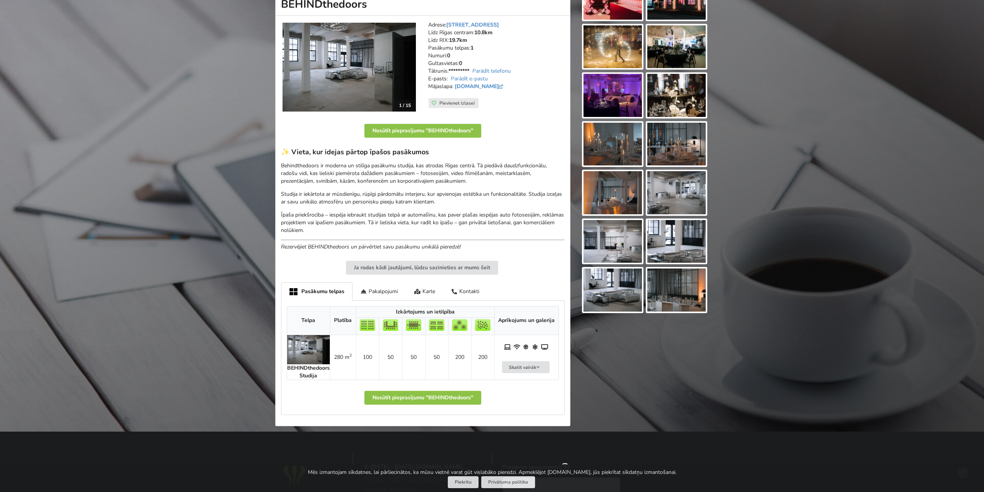
click at [324, 343] on img at bounding box center [308, 349] width 43 height 29
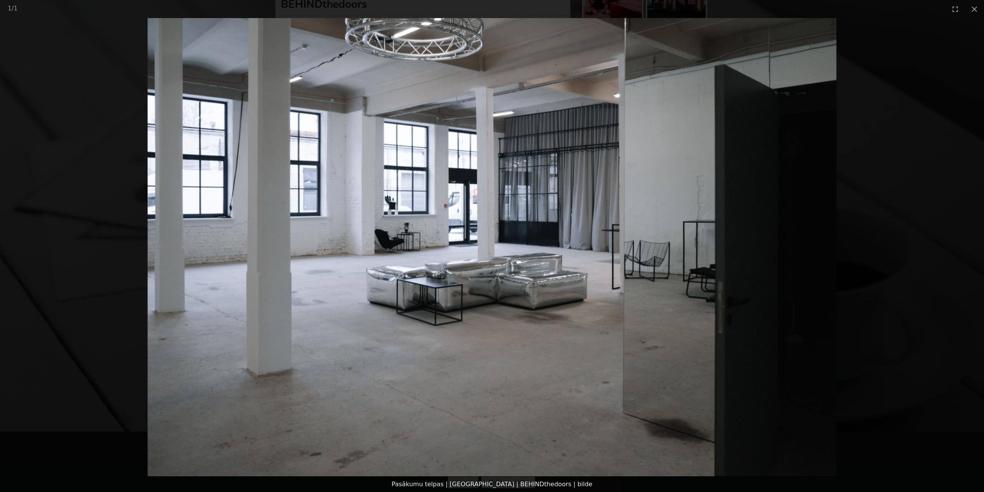
click at [462, 228] on img at bounding box center [492, 247] width 689 height 458
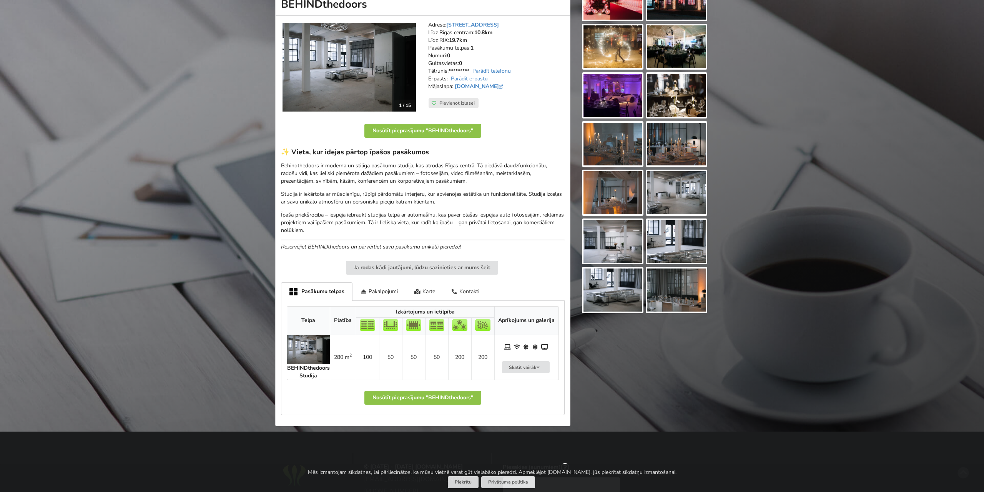
click at [463, 290] on div "Kontakti" at bounding box center [465, 291] width 45 height 18
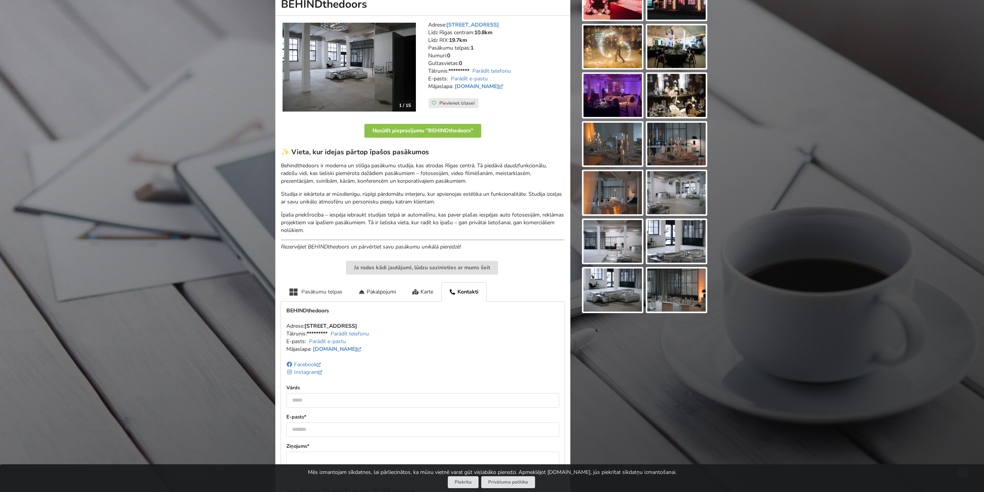
click at [325, 294] on div "Pasākumu telpas" at bounding box center [316, 291] width 70 height 19
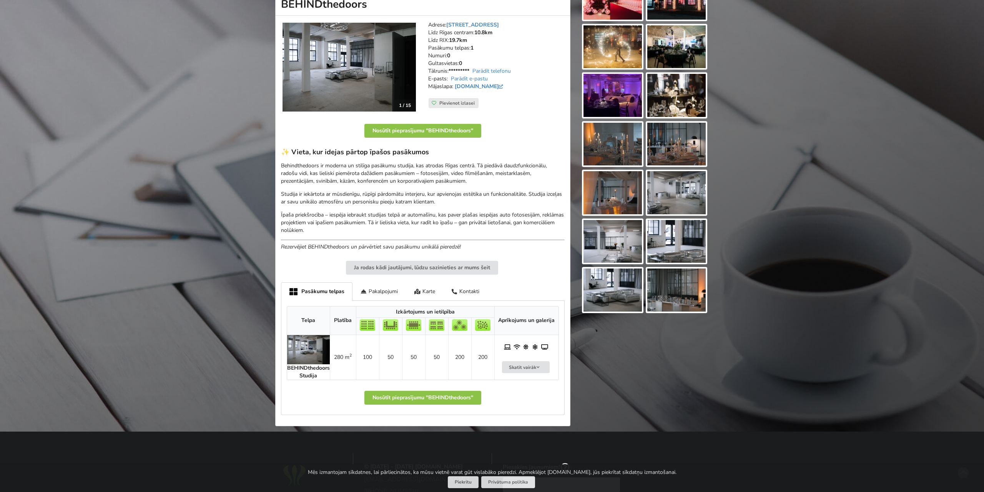
scroll to position [0, 0]
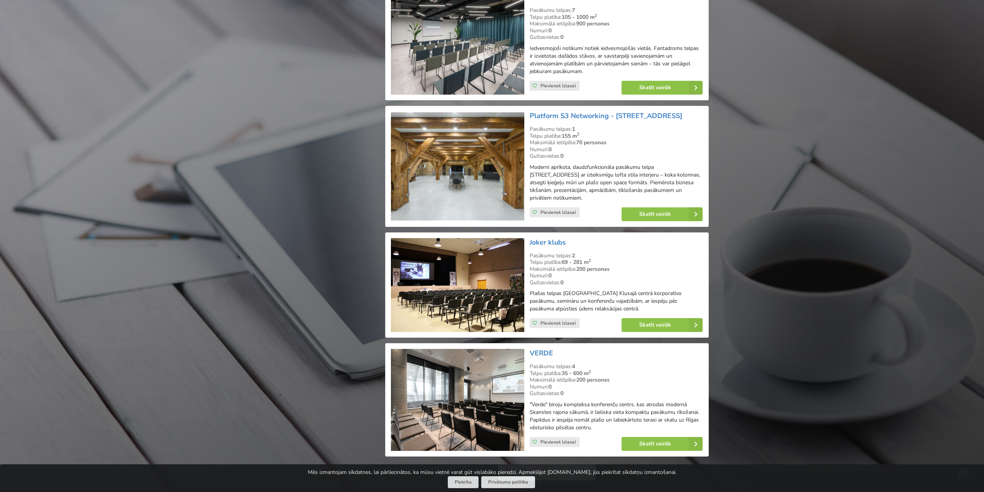
scroll to position [1656, 0]
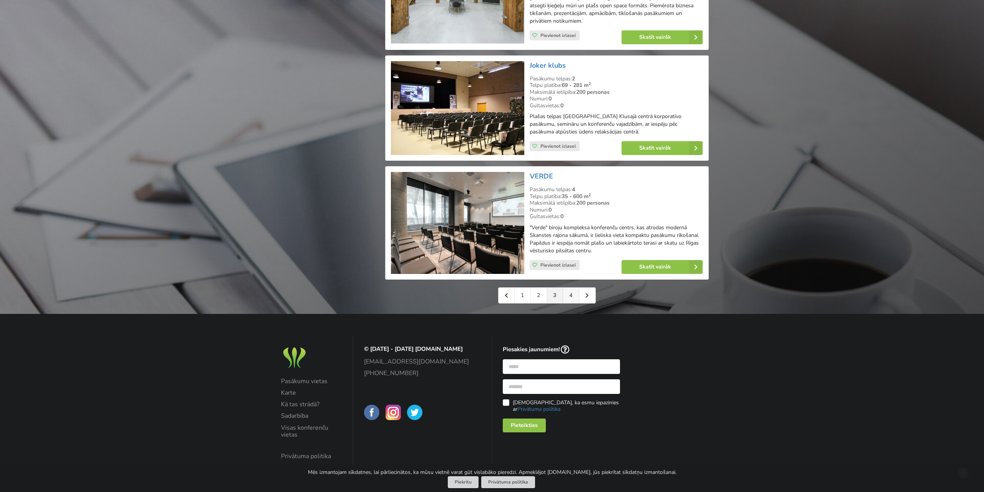
click at [574, 292] on link "4" at bounding box center [571, 294] width 16 height 15
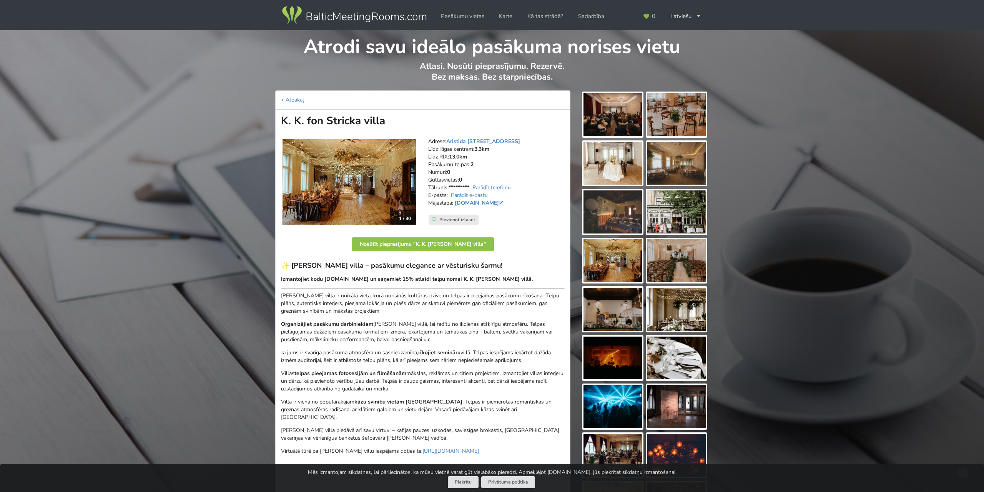
scroll to position [280, 0]
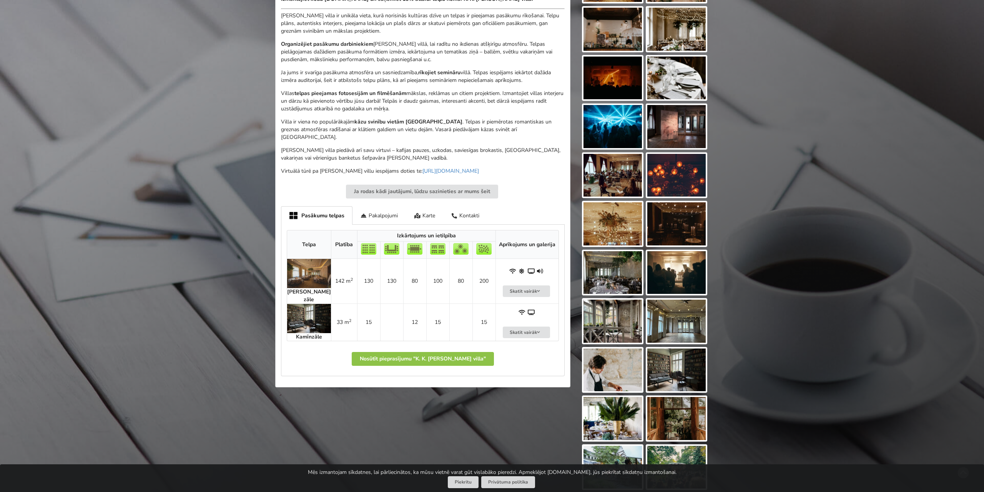
click at [309, 269] on img at bounding box center [309, 273] width 44 height 29
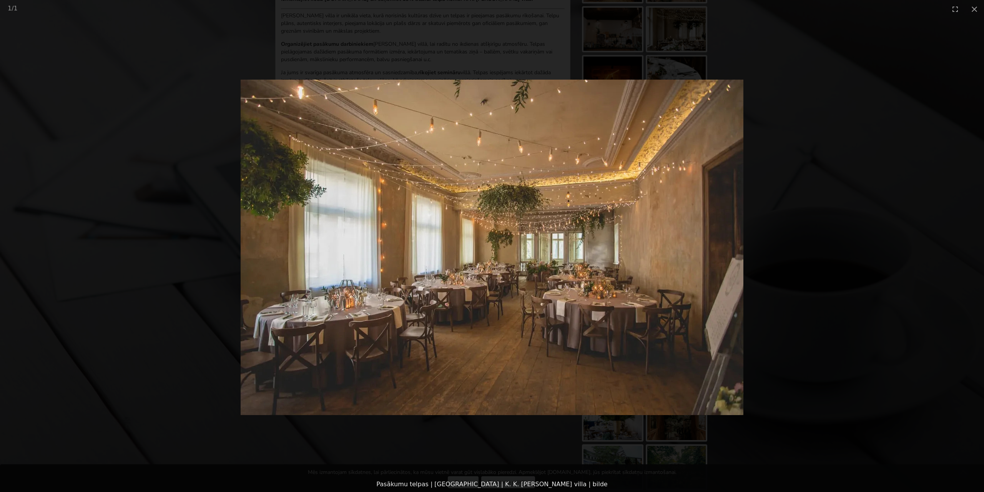
click at [856, 258] on picture at bounding box center [492, 247] width 984 height 458
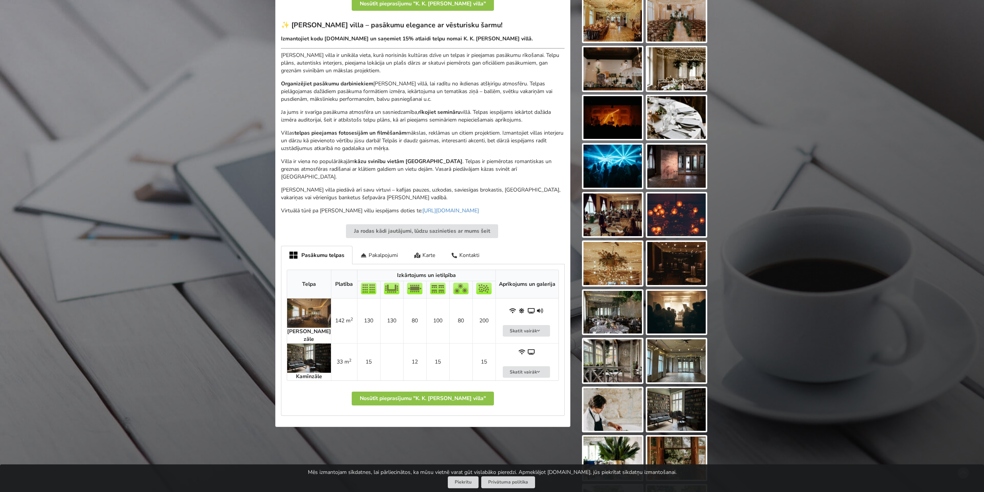
scroll to position [120, 0]
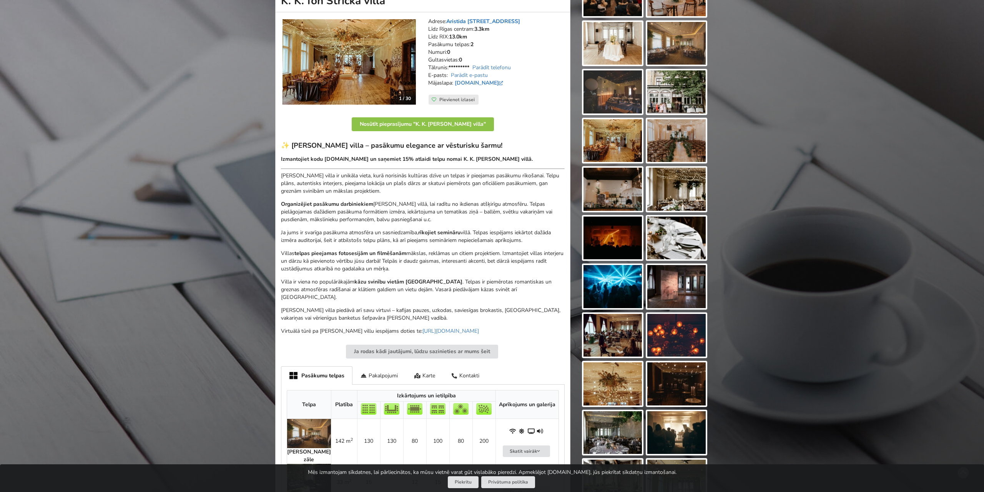
drag, startPoint x: 448, startPoint y: 20, endPoint x: 500, endPoint y: 18, distance: 52.7
click at [500, 18] on address "Adrese: [PERSON_NAME][STREET_ADDRESS] Rīgas centram: 3.3km Līdz RIX: 13.0km [GE…" at bounding box center [496, 56] width 136 height 77
copy address "Aristida [STREET_ADDRESS]"
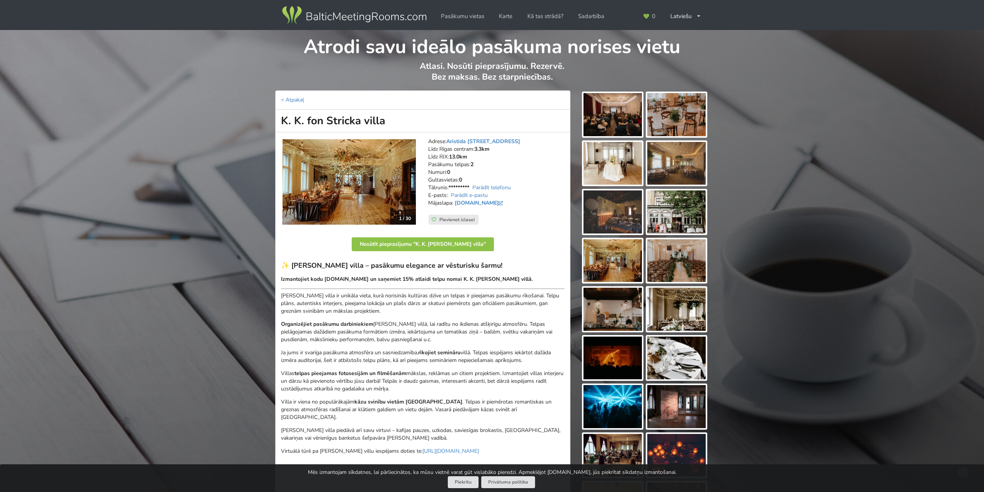
scroll to position [280, 0]
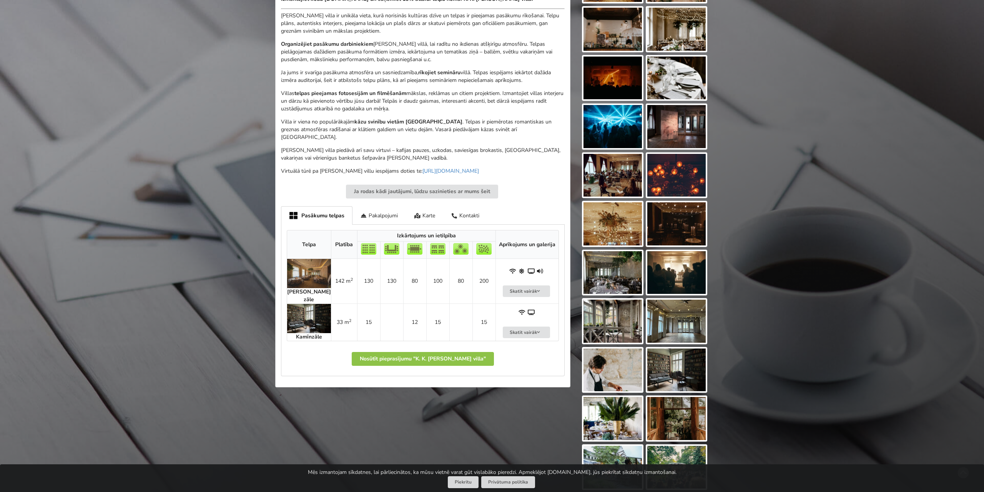
click at [309, 264] on img at bounding box center [309, 273] width 44 height 29
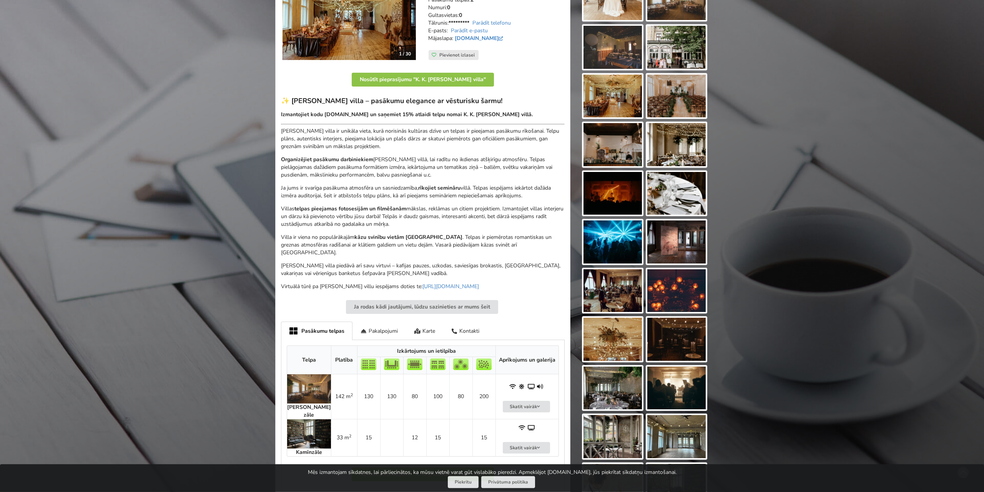
scroll to position [160, 0]
